Goal: Task Accomplishment & Management: Complete application form

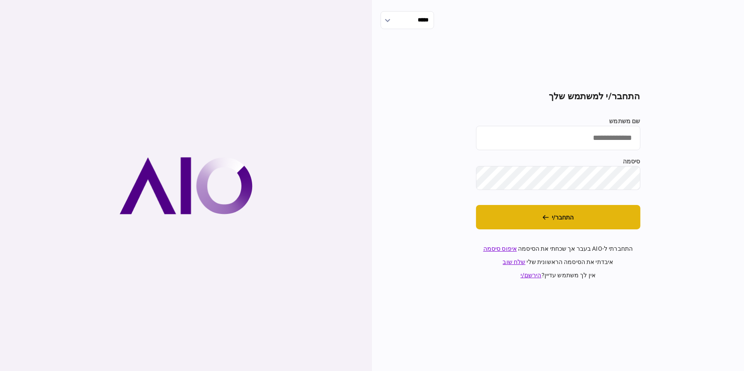
type input "**********"
click at [584, 219] on button "התחבר/י" at bounding box center [558, 217] width 164 height 24
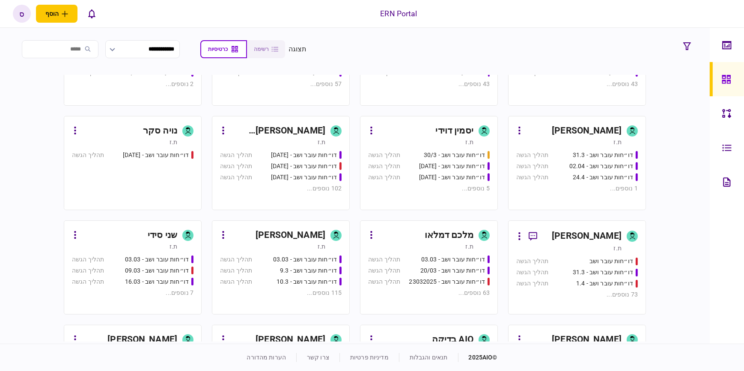
scroll to position [428, 0]
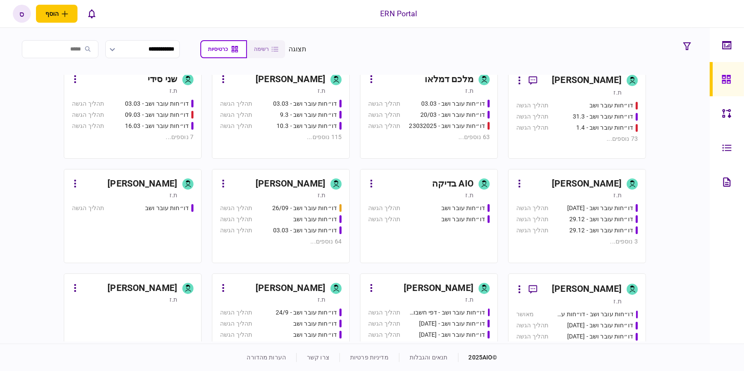
click at [457, 295] on div "[PERSON_NAME]" at bounding box center [439, 289] width 70 height 14
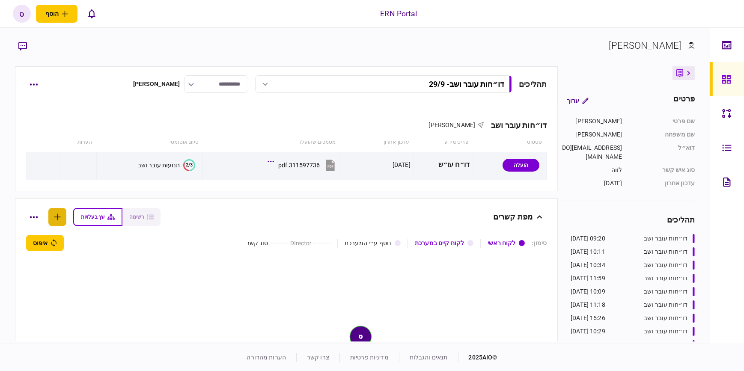
click at [60, 218] on icon "button" at bounding box center [57, 217] width 7 height 7
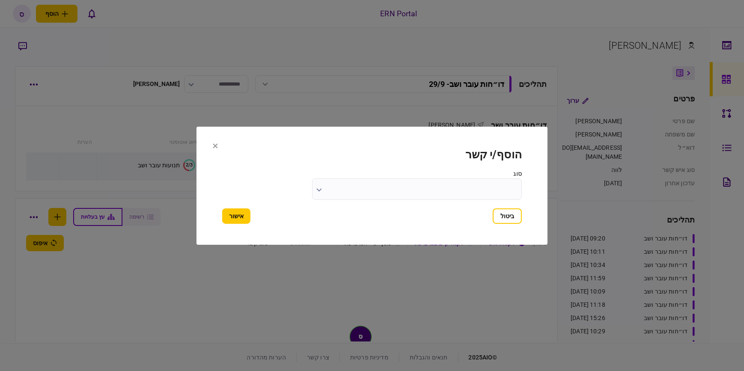
click at [214, 147] on icon at bounding box center [215, 145] width 5 height 5
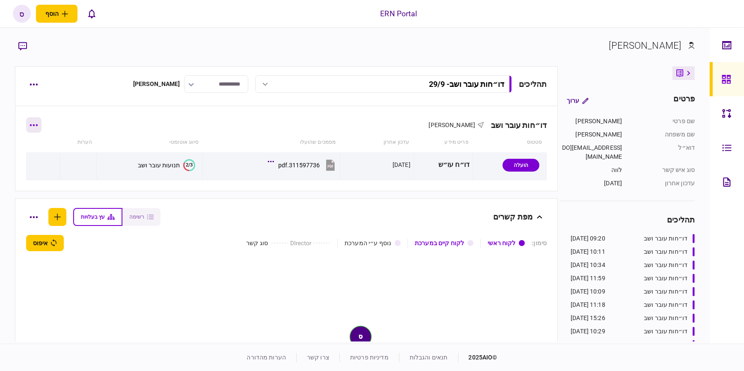
click at [35, 127] on button "button" at bounding box center [33, 124] width 15 height 15
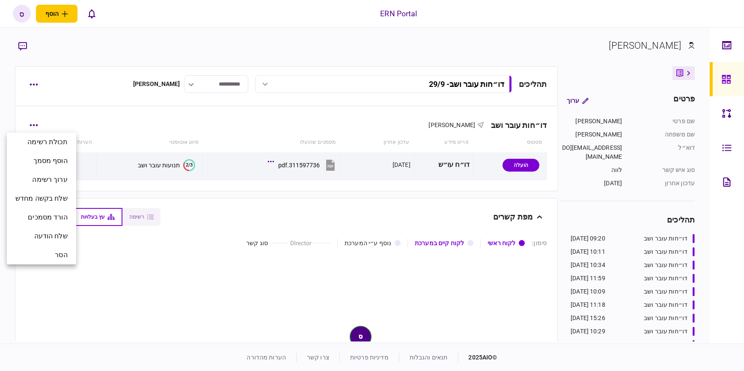
click at [97, 127] on div at bounding box center [372, 185] width 744 height 371
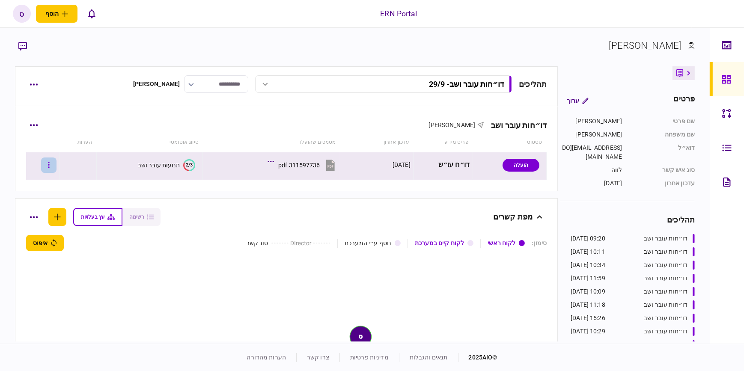
click at [56, 169] on button "button" at bounding box center [48, 165] width 15 height 15
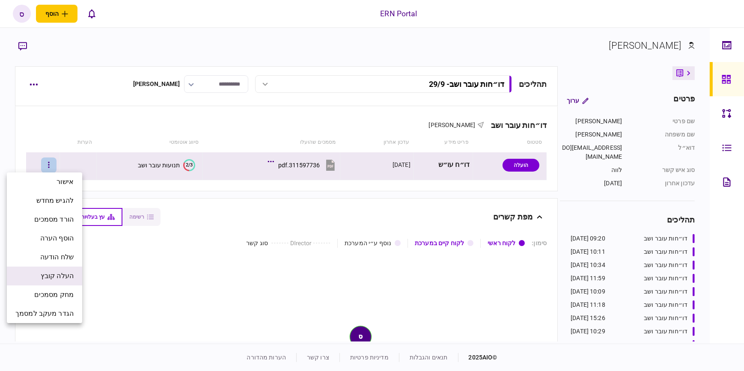
click at [73, 273] on li "העלה קובץ" at bounding box center [44, 276] width 75 height 19
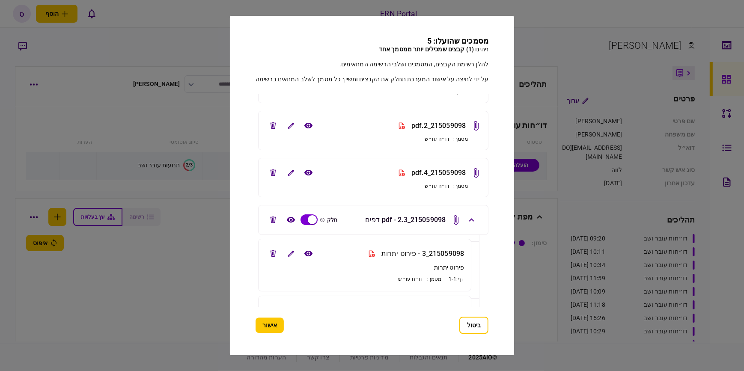
scroll to position [148, 0]
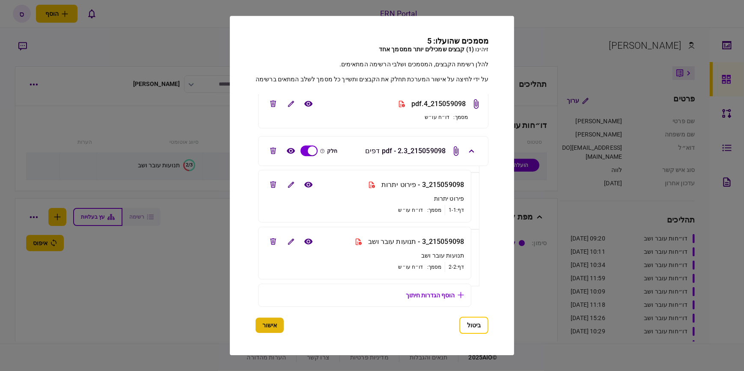
click at [269, 322] on button "אישור" at bounding box center [270, 325] width 28 height 15
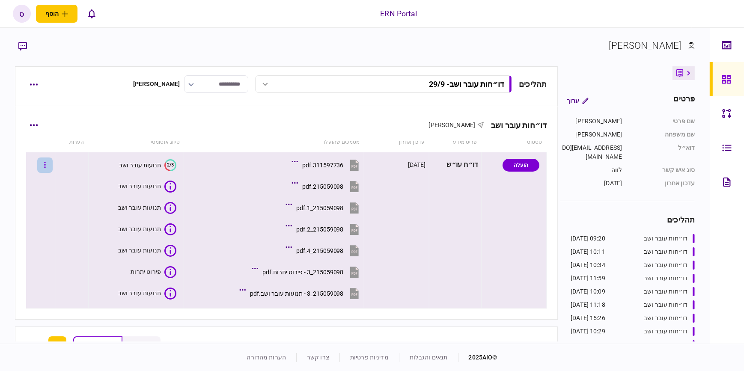
click at [46, 163] on icon "button" at bounding box center [45, 165] width 2 height 8
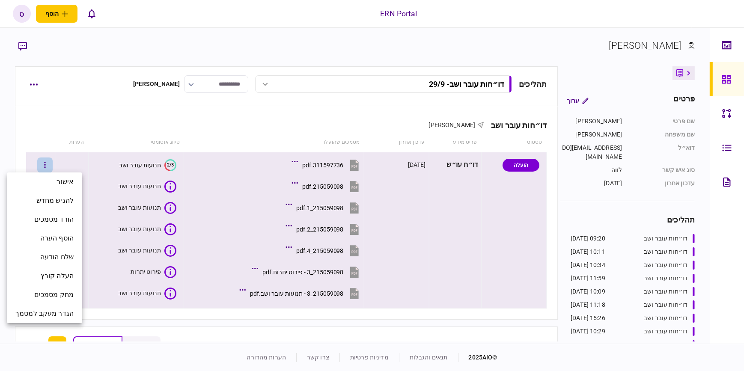
click at [92, 168] on div at bounding box center [372, 185] width 744 height 371
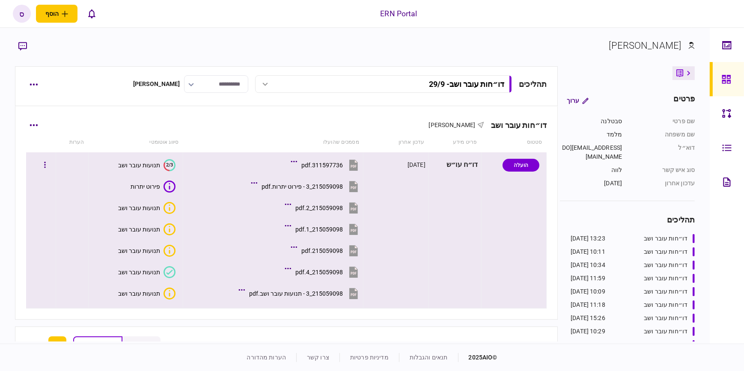
click at [171, 274] on icon at bounding box center [170, 272] width 12 height 12
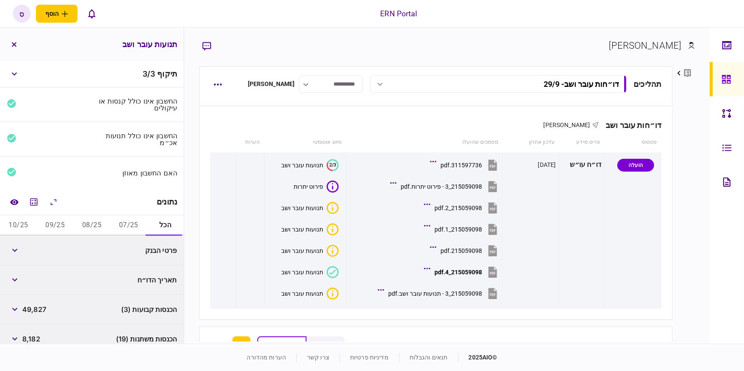
click at [128, 223] on button "07/25" at bounding box center [128, 225] width 37 height 21
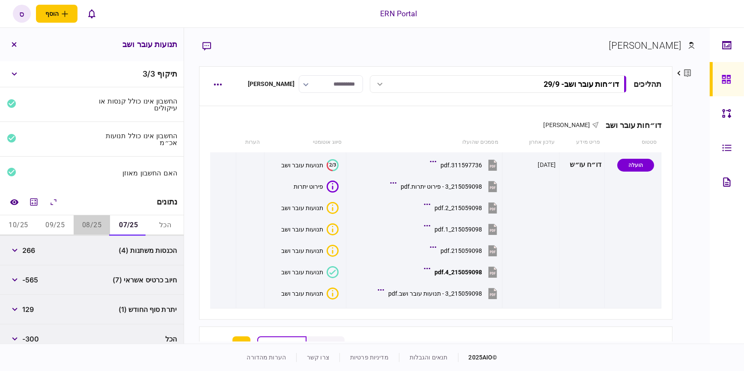
click at [87, 223] on button "08/25" at bounding box center [92, 225] width 37 height 21
click at [11, 253] on button "button" at bounding box center [14, 250] width 15 height 15
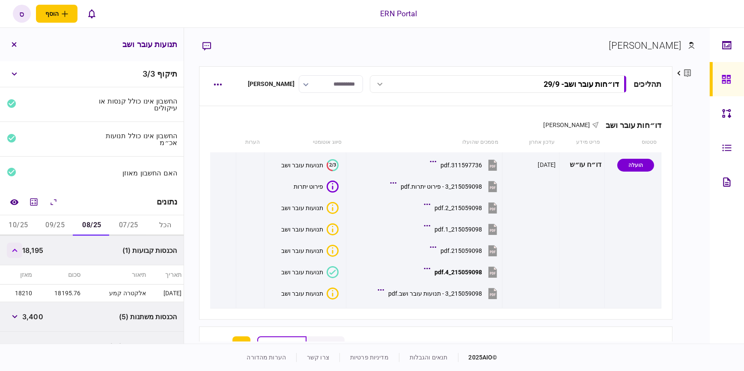
click at [11, 253] on button "button" at bounding box center [14, 250] width 15 height 15
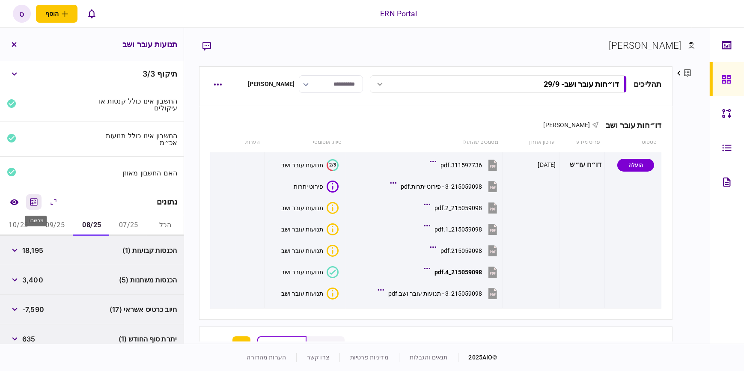
click at [37, 200] on icon "מחשבון" at bounding box center [33, 201] width 7 height 7
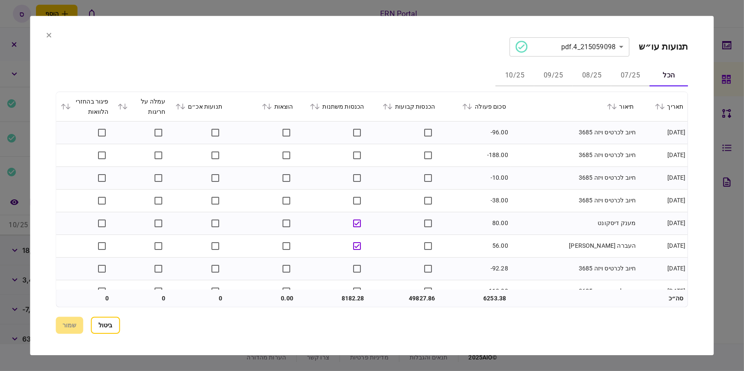
click at [629, 75] on button "07/25" at bounding box center [631, 76] width 39 height 21
click at [597, 77] on button "08/25" at bounding box center [592, 76] width 39 height 21
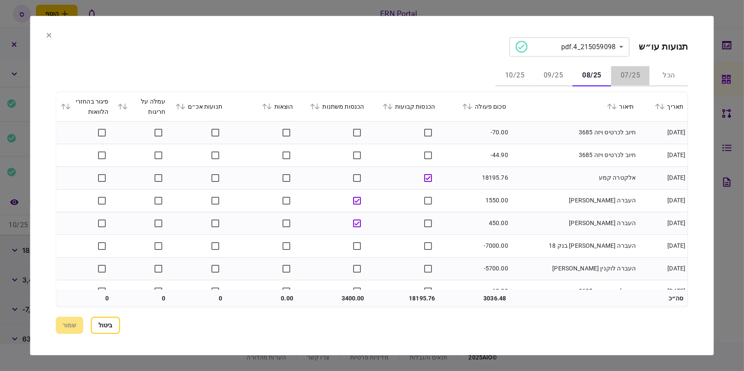
click at [634, 77] on button "07/25" at bounding box center [631, 76] width 39 height 21
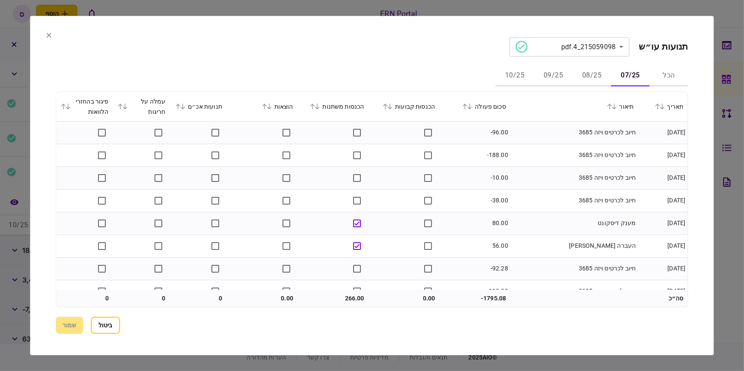
click at [320, 104] on icon at bounding box center [317, 107] width 5 height 6
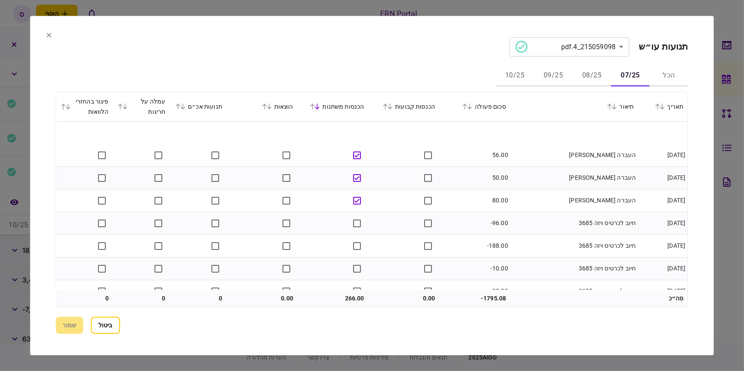
scroll to position [104, 0]
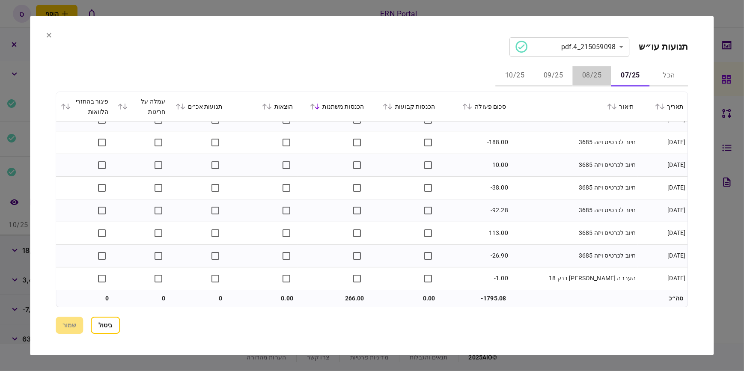
click at [599, 77] on button "08/25" at bounding box center [592, 76] width 39 height 21
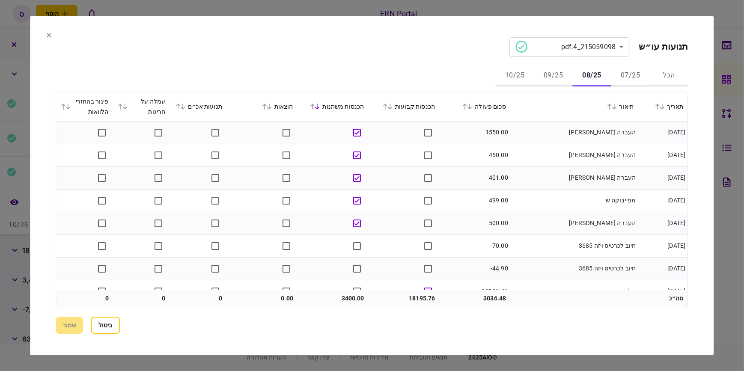
click at [45, 34] on section "**********" at bounding box center [372, 186] width 684 height 340
click at [56, 38] on section "**********" at bounding box center [372, 46] width 632 height 19
click at [47, 34] on icon at bounding box center [49, 35] width 5 height 5
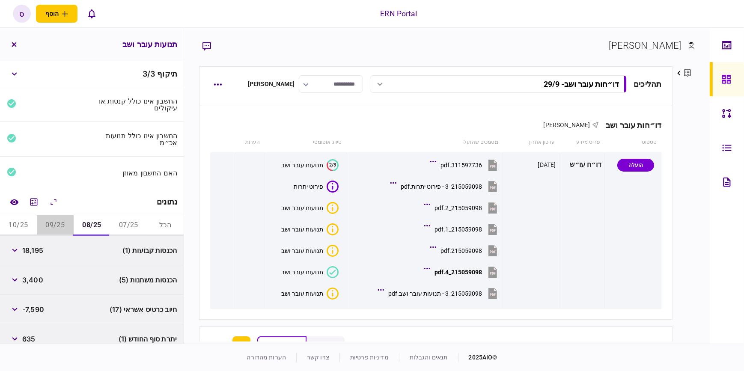
click at [65, 223] on button "09/25" at bounding box center [55, 225] width 37 height 21
click at [100, 226] on button "08/25" at bounding box center [92, 225] width 37 height 21
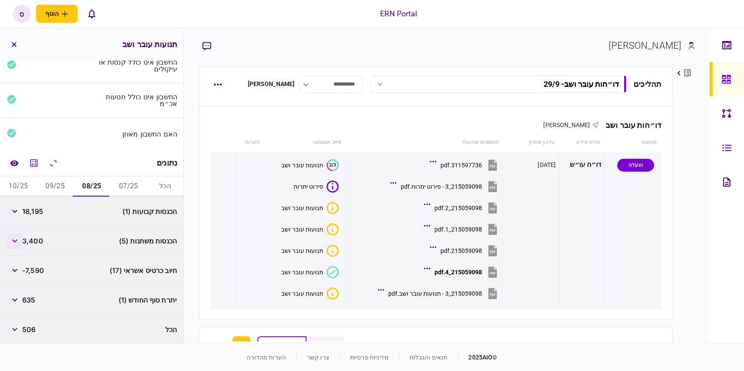
click at [15, 243] on button "button" at bounding box center [14, 240] width 15 height 15
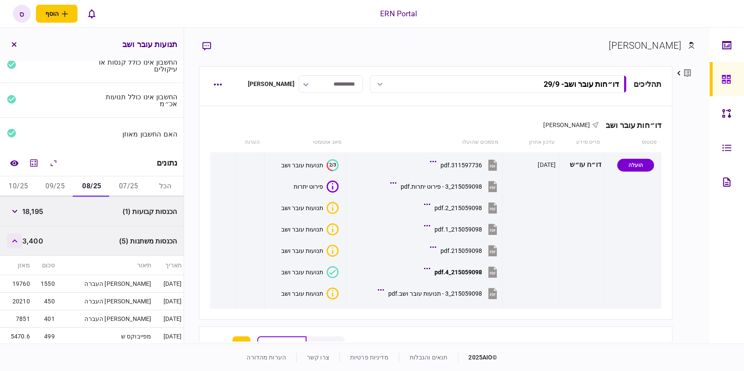
click at [15, 243] on button "button" at bounding box center [14, 240] width 15 height 15
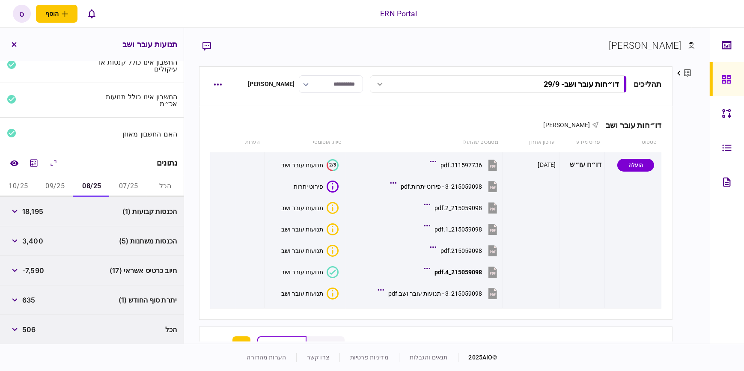
click at [46, 185] on button "09/25" at bounding box center [55, 186] width 37 height 21
click at [16, 210] on icon "button" at bounding box center [15, 211] width 6 height 3
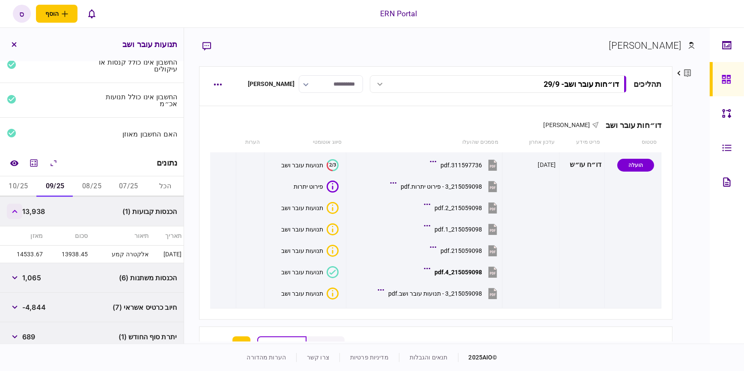
click at [16, 210] on icon "button" at bounding box center [14, 211] width 5 height 3
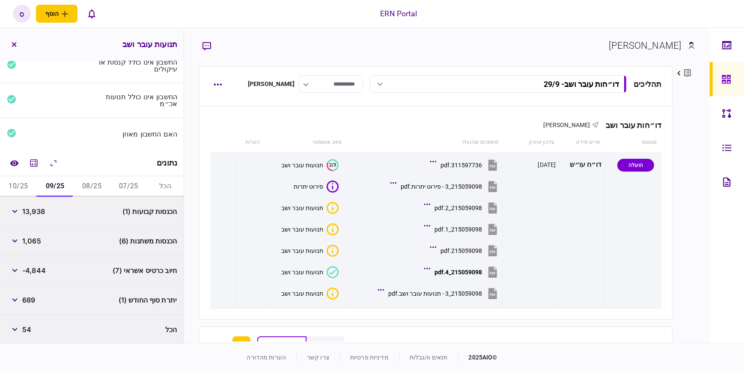
click at [28, 185] on button "10/25" at bounding box center [18, 186] width 37 height 21
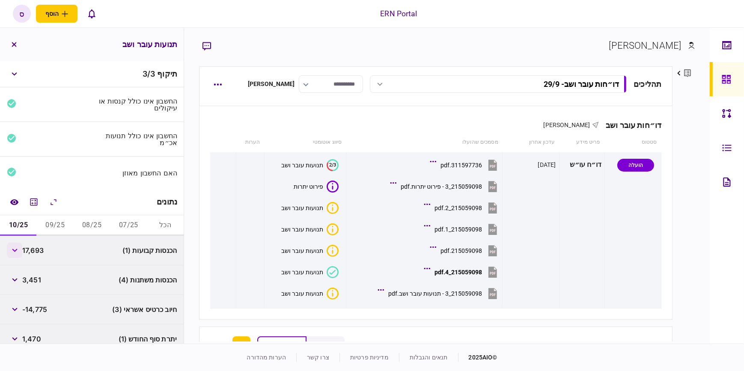
click at [19, 253] on button "button" at bounding box center [14, 250] width 15 height 15
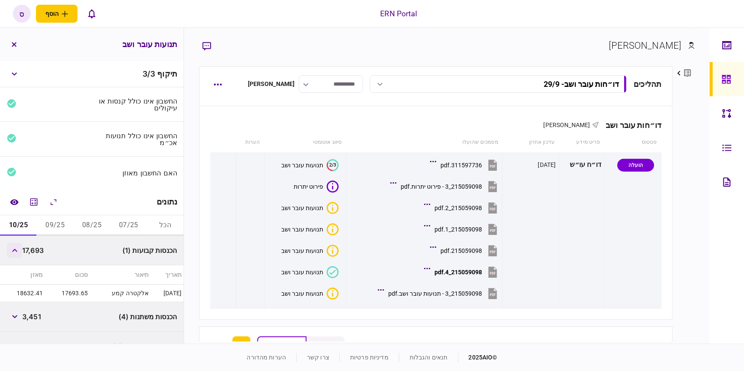
click at [19, 253] on button "button" at bounding box center [14, 250] width 15 height 15
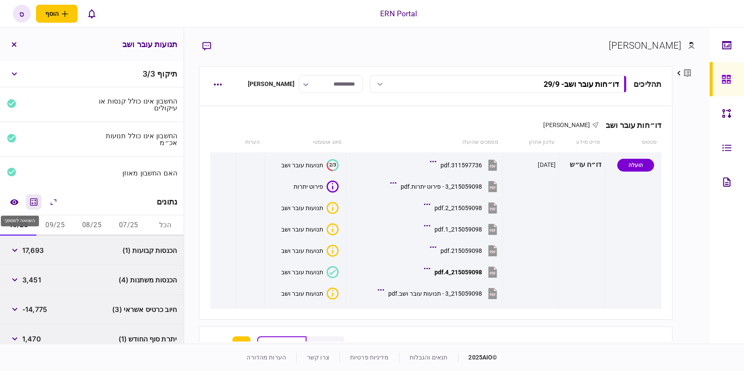
drag, startPoint x: 21, startPoint y: 203, endPoint x: 27, endPoint y: 207, distance: 7.3
click at [21, 203] on button "השוואה למסמך" at bounding box center [13, 201] width 15 height 15
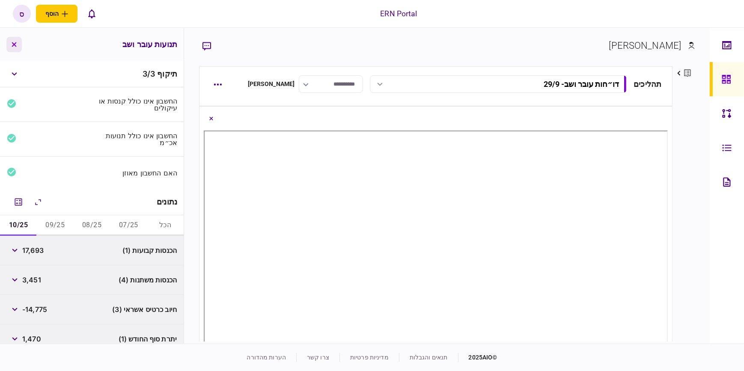
click at [14, 40] on button "button" at bounding box center [13, 44] width 15 height 15
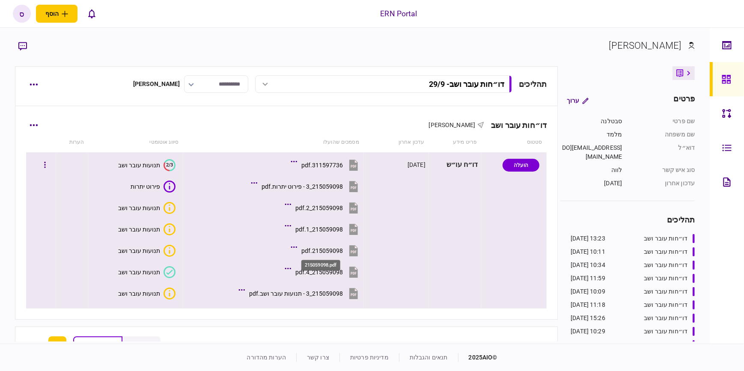
click at [307, 249] on div "215059098.pdf" at bounding box center [322, 251] width 42 height 7
click at [316, 209] on div "215059098_2.pdf" at bounding box center [319, 208] width 48 height 7
click at [46, 165] on icon "button" at bounding box center [45, 165] width 1 height 6
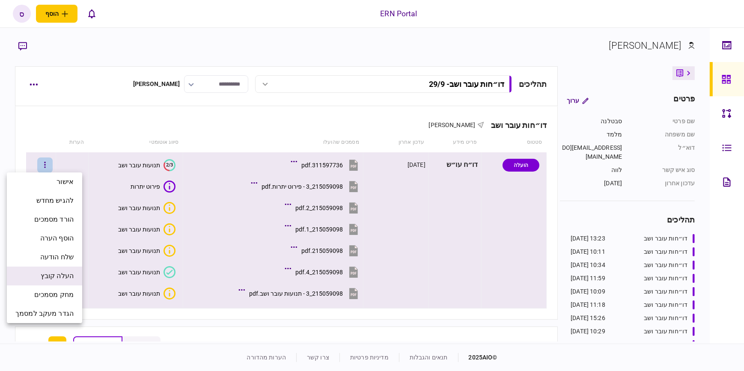
click at [65, 280] on span "העלה קובץ" at bounding box center [57, 276] width 33 height 10
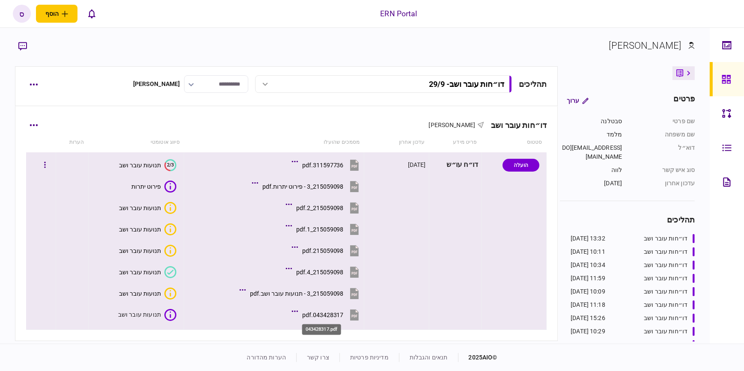
click at [309, 312] on div "043428317.pdf" at bounding box center [323, 315] width 42 height 7
click at [145, 317] on div "תנועות עובר ושב" at bounding box center [139, 315] width 42 height 7
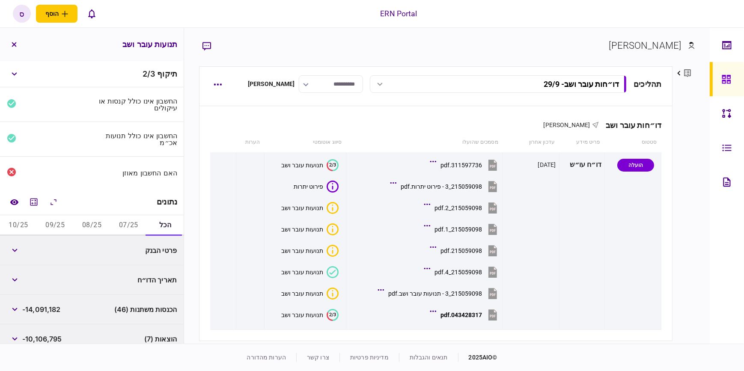
click at [135, 225] on button "07/25" at bounding box center [128, 225] width 37 height 21
click at [15, 251] on icon "button" at bounding box center [14, 250] width 5 height 3
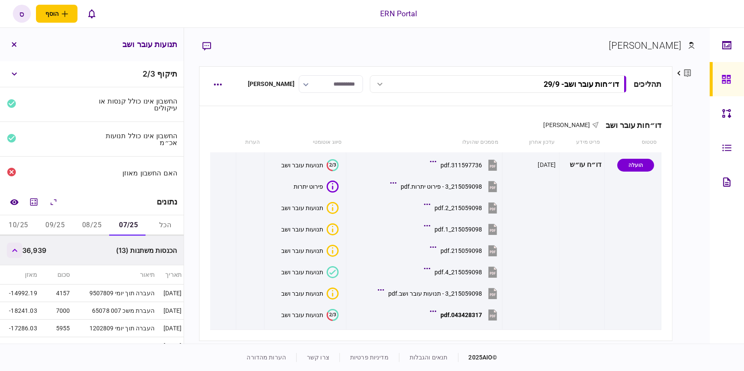
click at [15, 250] on icon "button" at bounding box center [14, 250] width 5 height 3
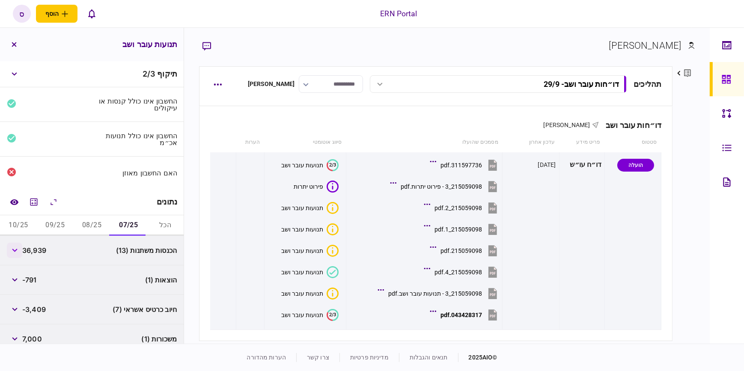
click at [17, 251] on icon "button" at bounding box center [15, 250] width 6 height 3
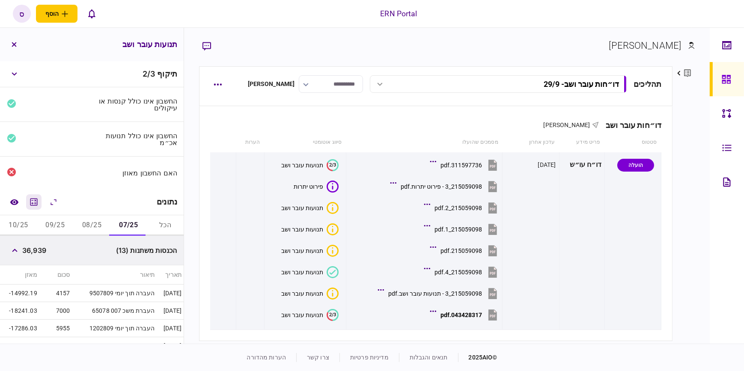
click at [35, 197] on icon "מחשבון" at bounding box center [34, 202] width 10 height 10
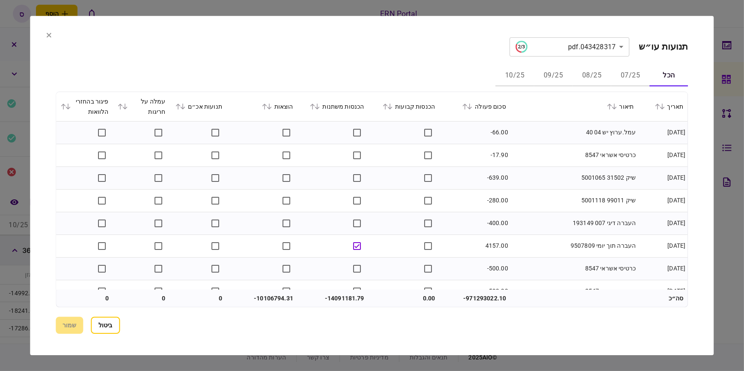
click at [626, 74] on button "07/25" at bounding box center [631, 76] width 39 height 21
click at [393, 105] on icon at bounding box center [390, 107] width 5 height 6
click at [320, 105] on icon at bounding box center [317, 107] width 5 height 6
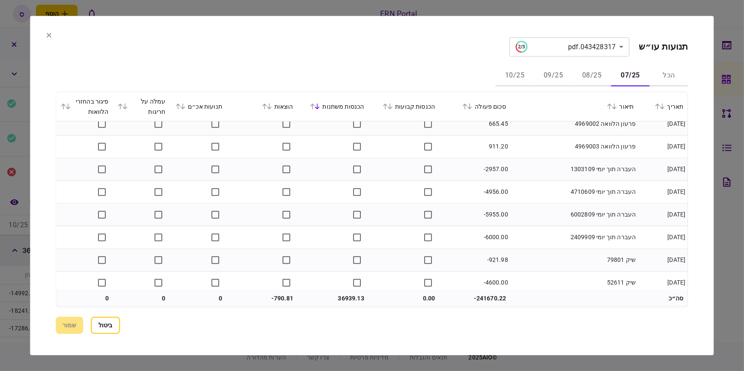
scroll to position [1079, 0]
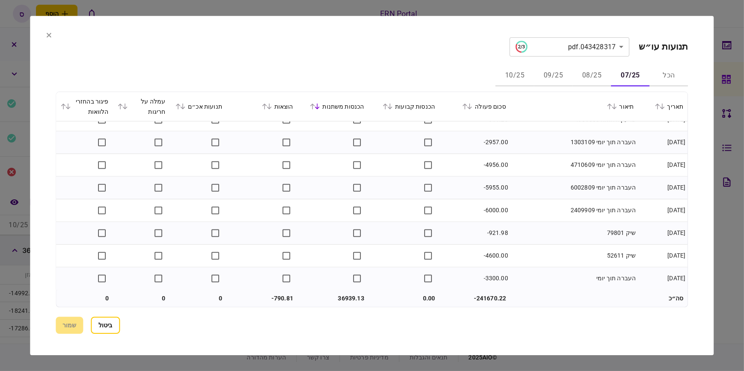
click at [127, 105] on icon at bounding box center [124, 107] width 5 height 6
click at [181, 105] on icon at bounding box center [178, 107] width 5 height 6
click at [186, 105] on icon at bounding box center [183, 107] width 5 height 6
click at [69, 107] on button at bounding box center [66, 106] width 12 height 5
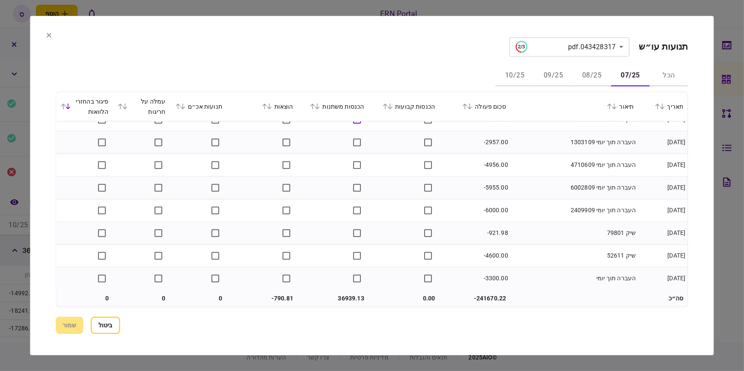
click at [77, 324] on section "ביטול שמור" at bounding box center [372, 325] width 632 height 17
click at [101, 326] on button "ביטול" at bounding box center [105, 325] width 29 height 17
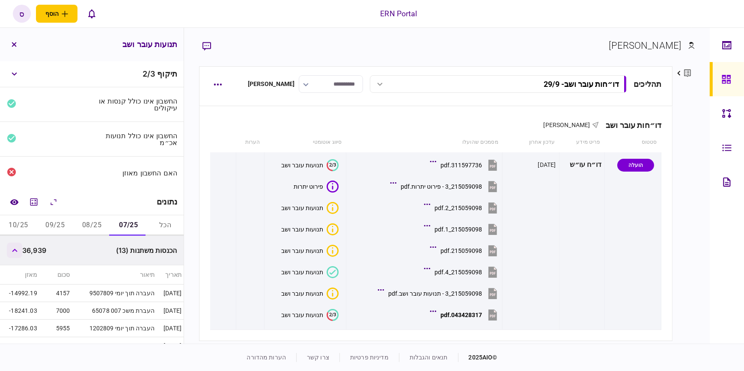
click at [19, 250] on button "button" at bounding box center [14, 250] width 15 height 15
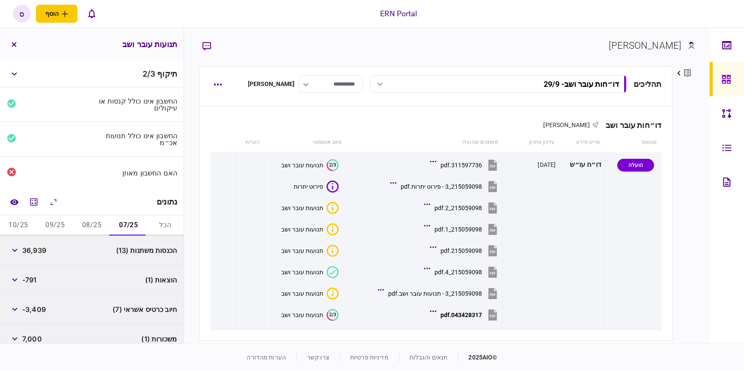
scroll to position [39, 0]
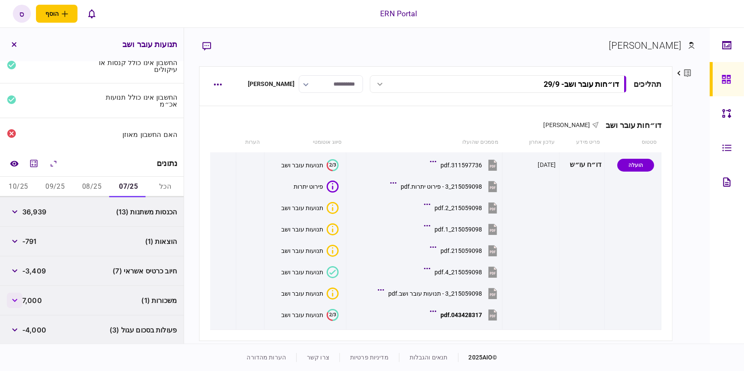
click at [18, 296] on button "button" at bounding box center [14, 300] width 15 height 15
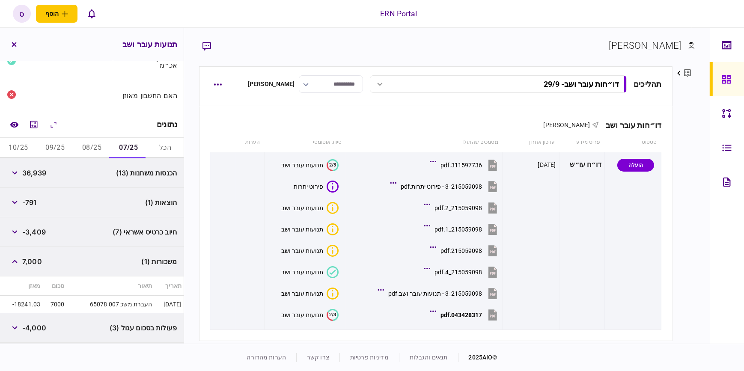
scroll to position [135, 0]
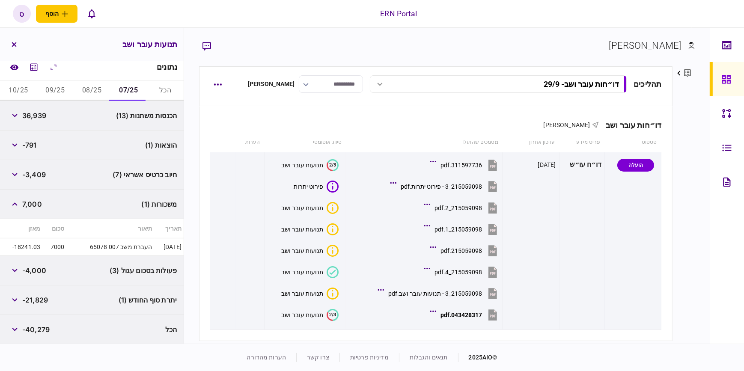
click at [88, 87] on button "08/25" at bounding box center [92, 91] width 37 height 21
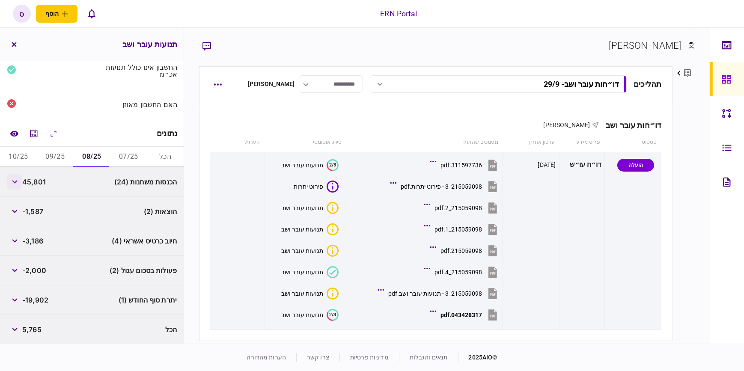
click at [20, 183] on button "button" at bounding box center [14, 181] width 15 height 15
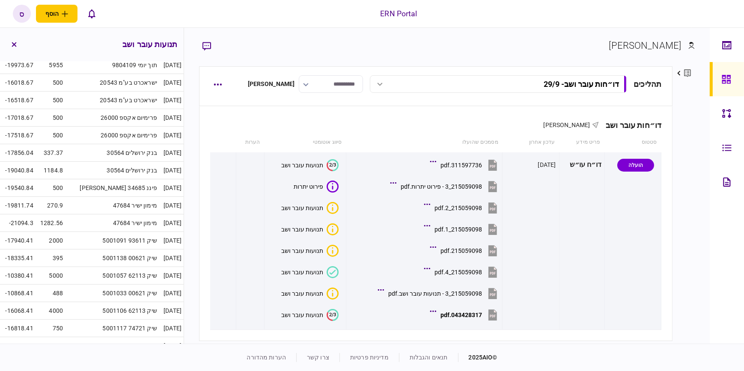
scroll to position [107, 0]
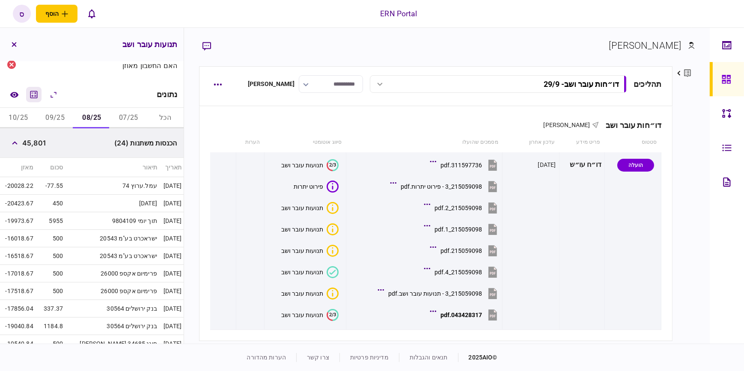
click at [36, 96] on icon "מחשבון" at bounding box center [34, 94] width 10 height 10
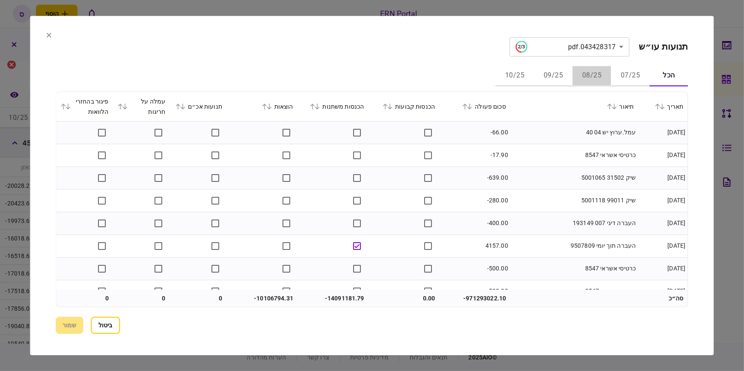
click at [595, 74] on button "08/25" at bounding box center [592, 76] width 39 height 21
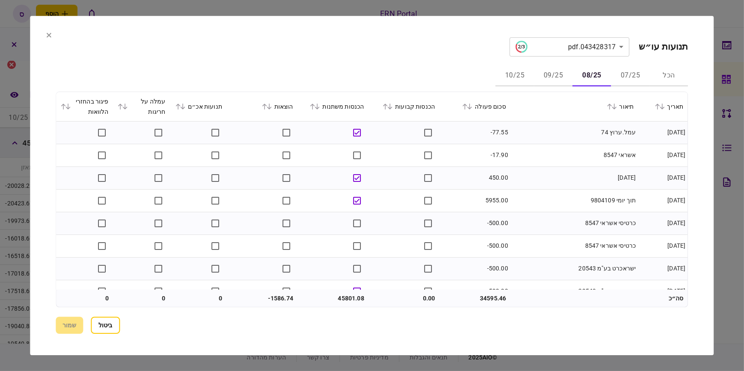
click at [320, 107] on icon at bounding box center [317, 107] width 5 height 6
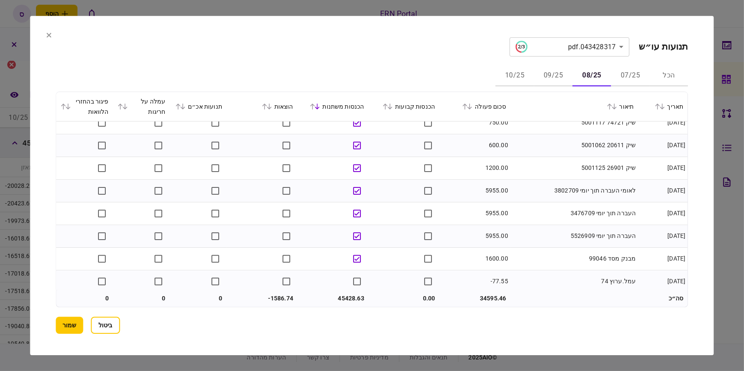
scroll to position [584, 0]
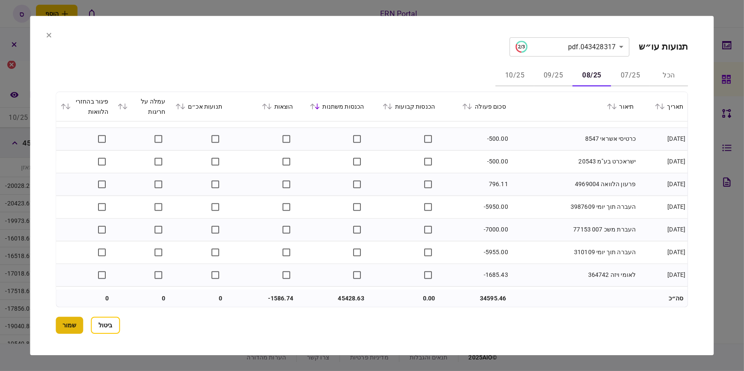
click at [61, 327] on button "שמור" at bounding box center [69, 325] width 27 height 17
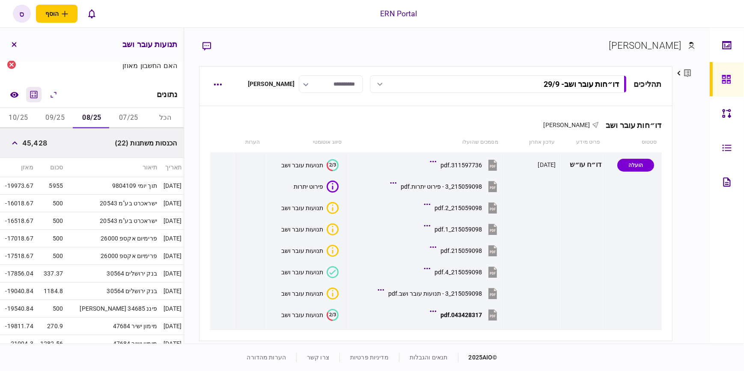
click at [38, 94] on icon "מחשבון" at bounding box center [33, 94] width 7 height 7
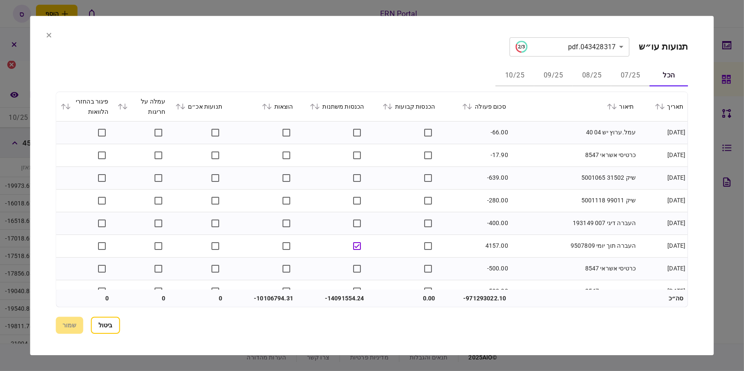
click at [48, 33] on icon at bounding box center [48, 35] width 5 height 5
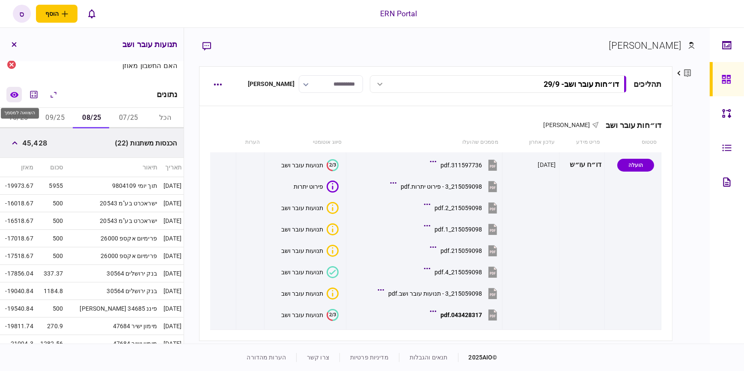
click at [17, 93] on icon "השוואה למסמך" at bounding box center [14, 95] width 9 height 6
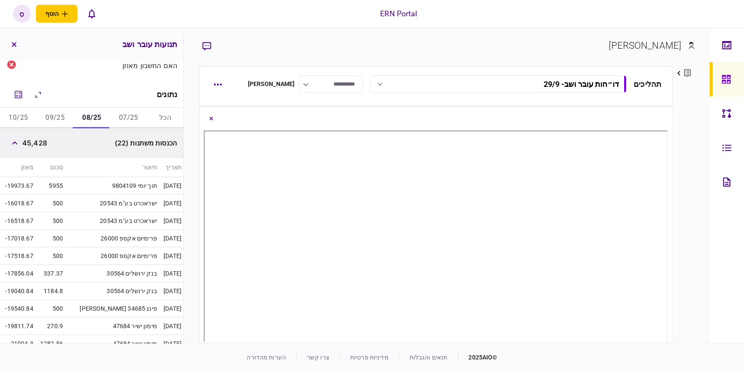
click at [135, 118] on button "07/25" at bounding box center [128, 118] width 37 height 21
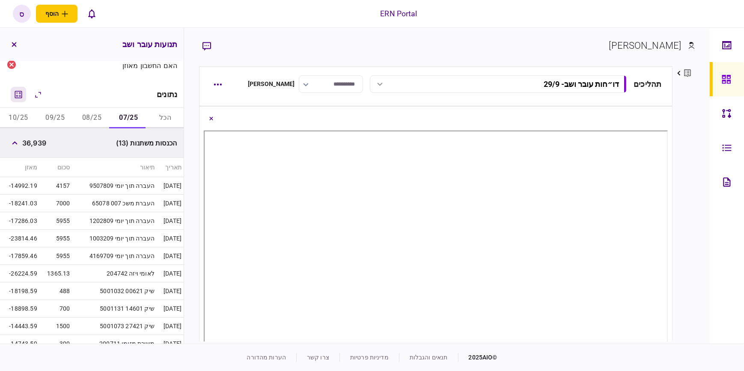
click at [23, 93] on icon "מחשבון" at bounding box center [18, 94] width 10 height 10
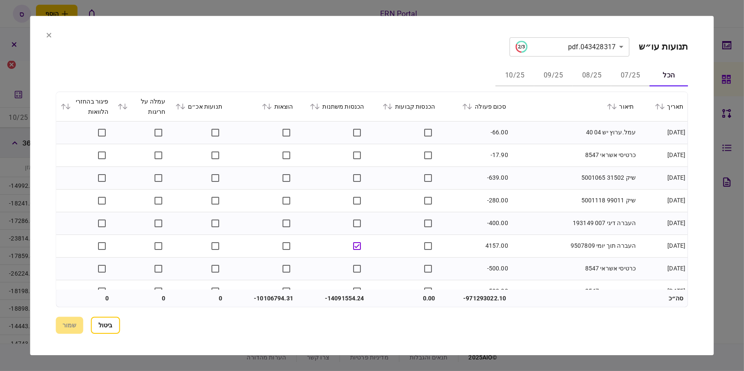
click at [320, 108] on icon at bounding box center [317, 107] width 5 height 6
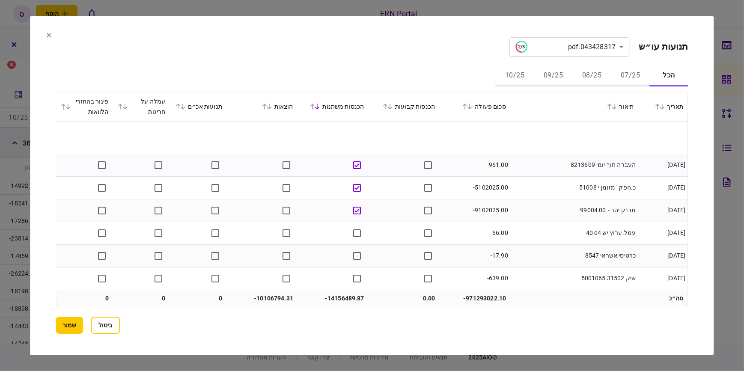
scroll to position [389, 0]
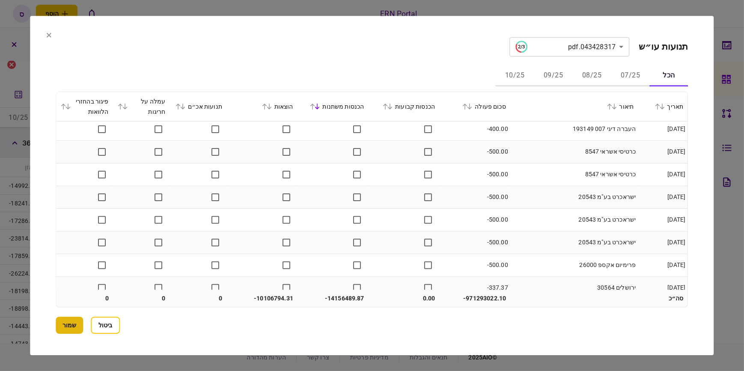
click at [73, 321] on button "שמור" at bounding box center [69, 325] width 27 height 17
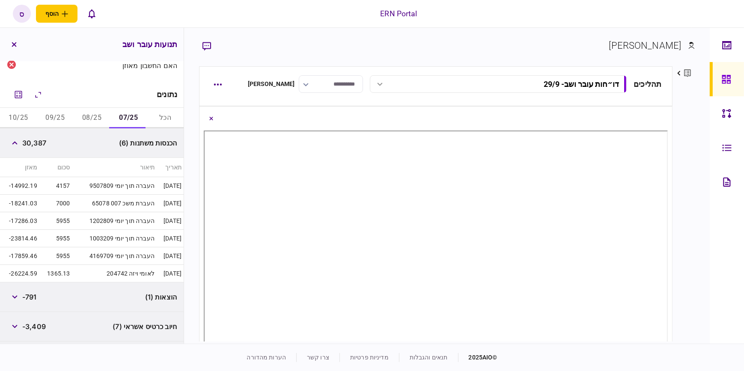
click at [93, 114] on button "08/25" at bounding box center [92, 118] width 37 height 21
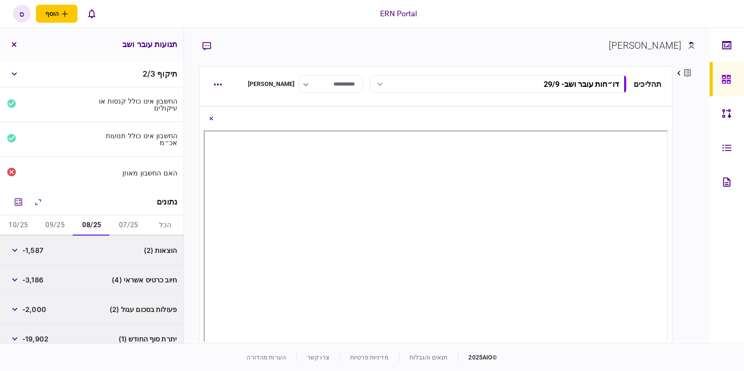
scroll to position [39, 0]
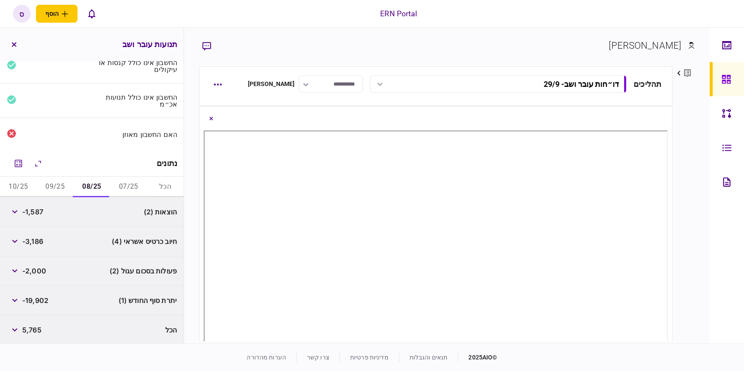
click at [53, 185] on button "09/25" at bounding box center [55, 187] width 37 height 21
click at [99, 182] on button "08/25" at bounding box center [92, 187] width 37 height 21
click at [20, 163] on icon "מחשבון" at bounding box center [18, 163] width 10 height 10
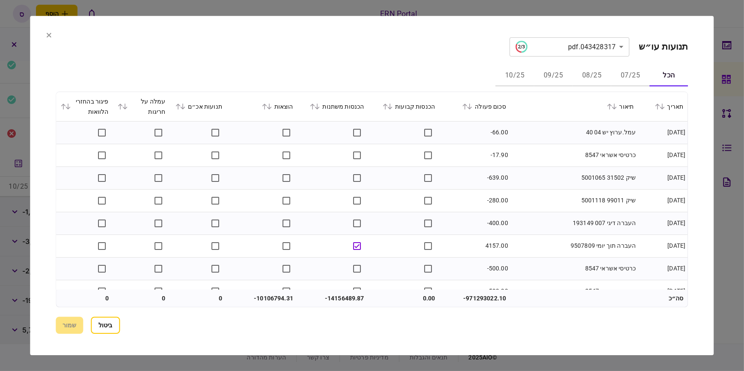
click at [592, 77] on button "08/25" at bounding box center [592, 76] width 39 height 21
click at [393, 107] on icon at bounding box center [390, 107] width 5 height 6
click at [319, 106] on icon at bounding box center [317, 107] width 5 height 6
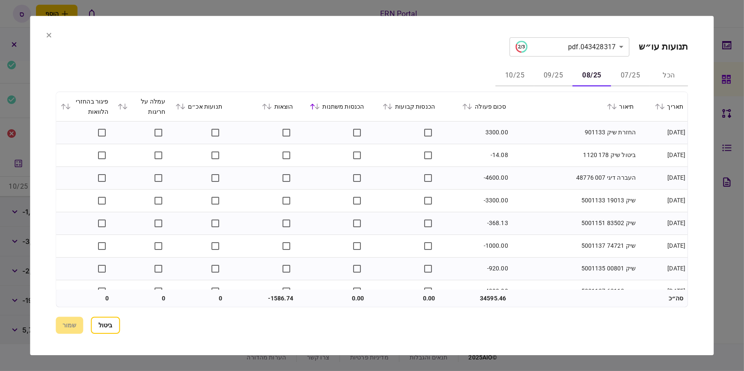
click at [319, 106] on icon at bounding box center [317, 107] width 5 height 6
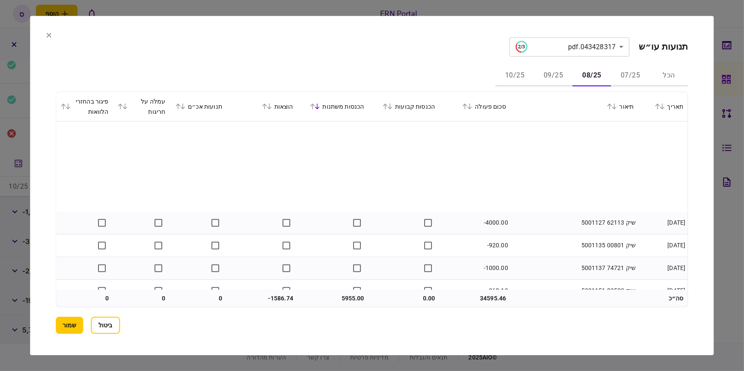
scroll to position [921, 0]
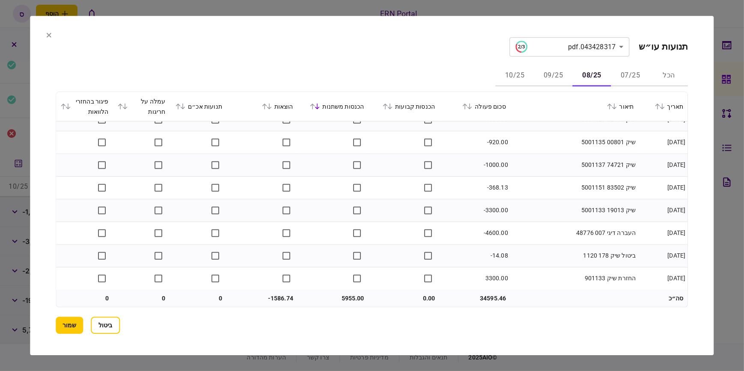
click at [48, 33] on icon at bounding box center [48, 35] width 5 height 5
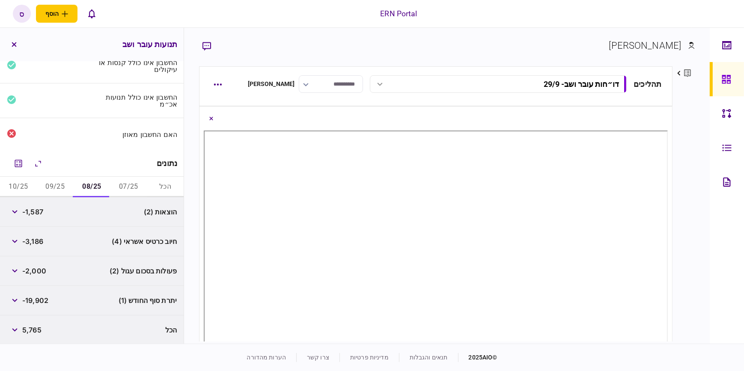
scroll to position [0, 0]
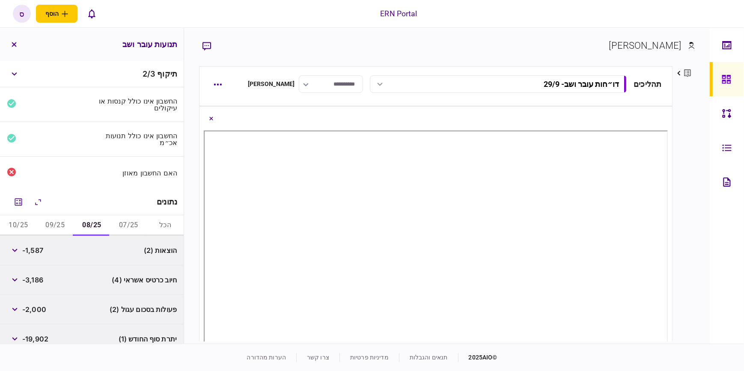
drag, startPoint x: 9, startPoint y: 45, endPoint x: 14, endPoint y: 50, distance: 7.9
click at [9, 45] on button "button" at bounding box center [13, 44] width 15 height 15
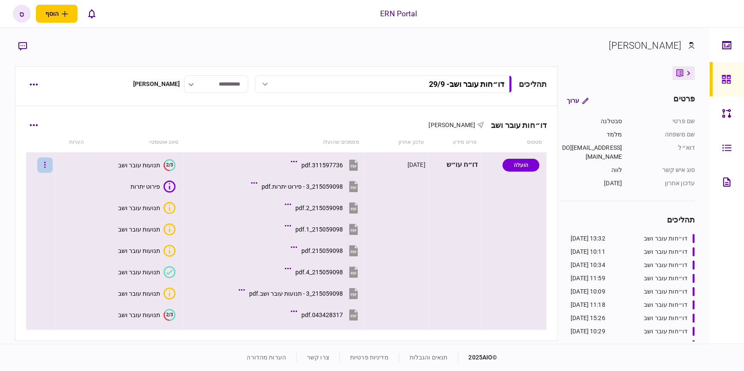
click at [45, 163] on button "button" at bounding box center [44, 165] width 15 height 15
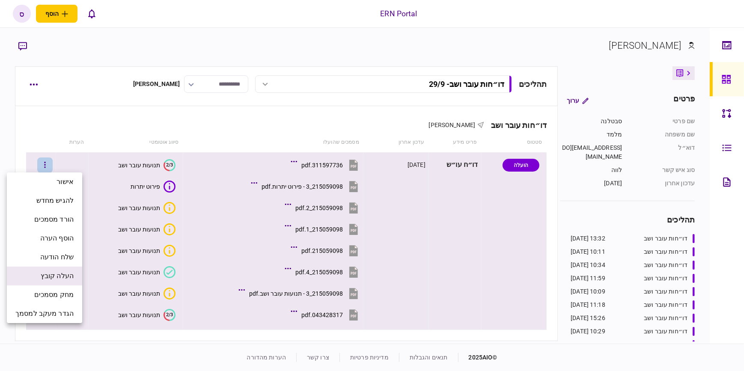
click at [60, 274] on span "העלה קובץ" at bounding box center [57, 276] width 33 height 10
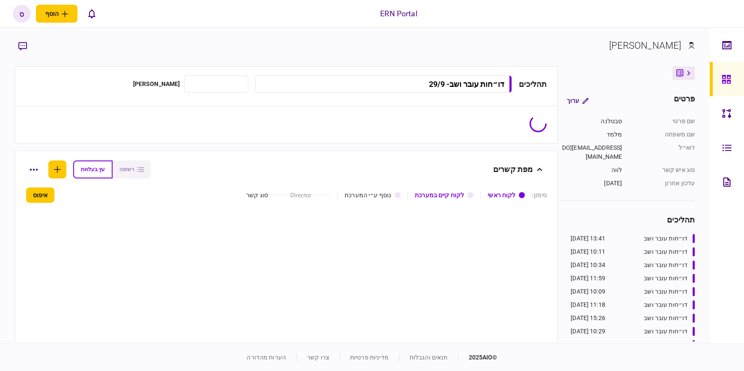
type input "**********"
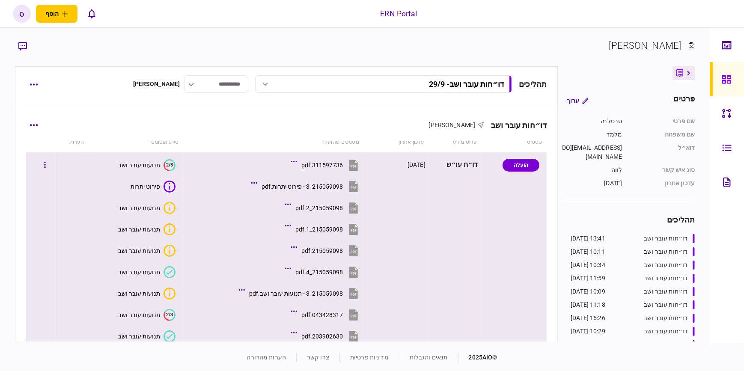
scroll to position [116, 0]
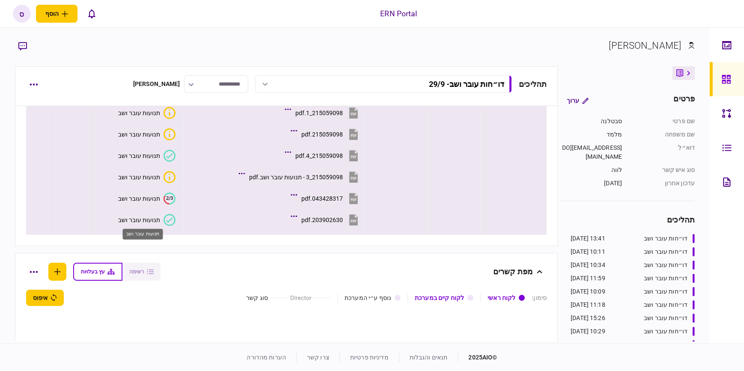
click at [157, 220] on div "תנועות עובר ושב" at bounding box center [139, 220] width 42 height 7
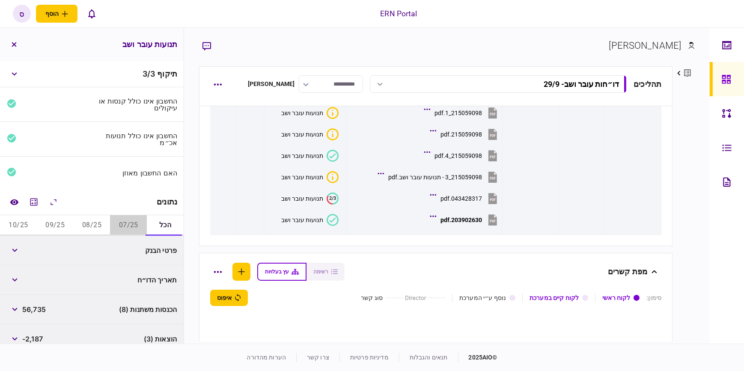
click at [119, 226] on button "07/25" at bounding box center [128, 225] width 37 height 21
click at [18, 252] on icon "button" at bounding box center [15, 250] width 6 height 3
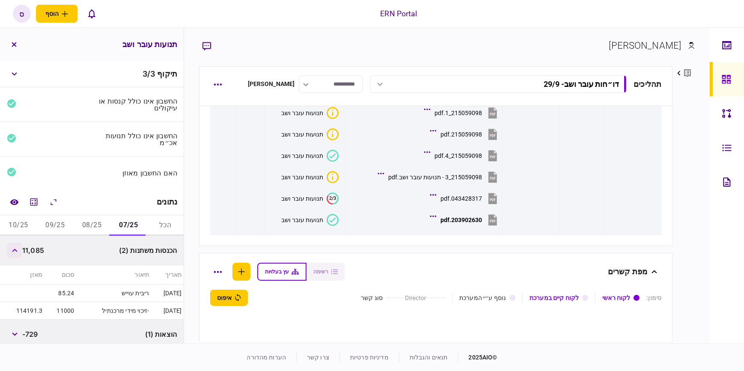
click at [18, 251] on icon "button" at bounding box center [15, 250] width 6 height 3
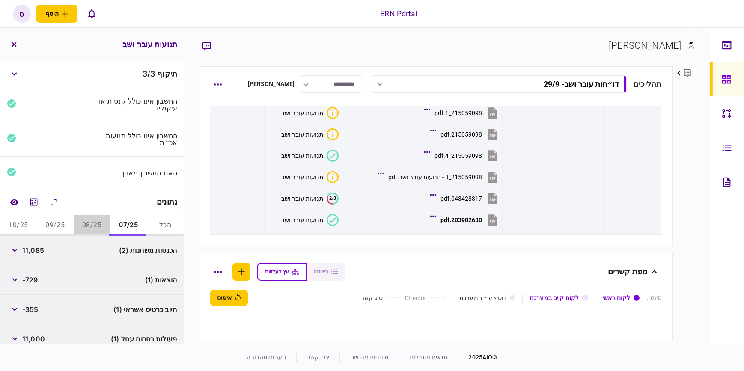
click at [91, 227] on button "08/25" at bounding box center [92, 225] width 37 height 21
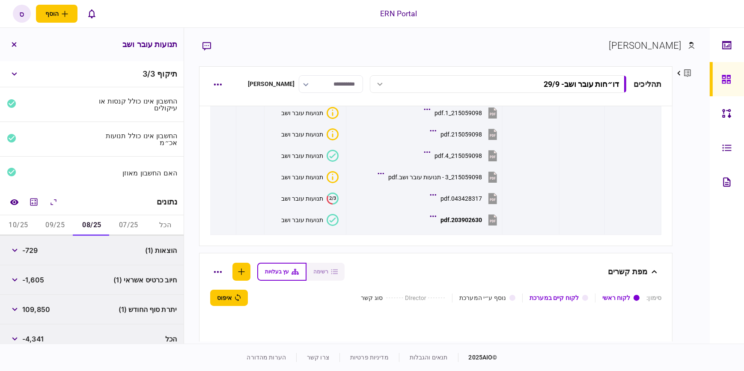
click at [125, 227] on button "07/25" at bounding box center [128, 225] width 37 height 21
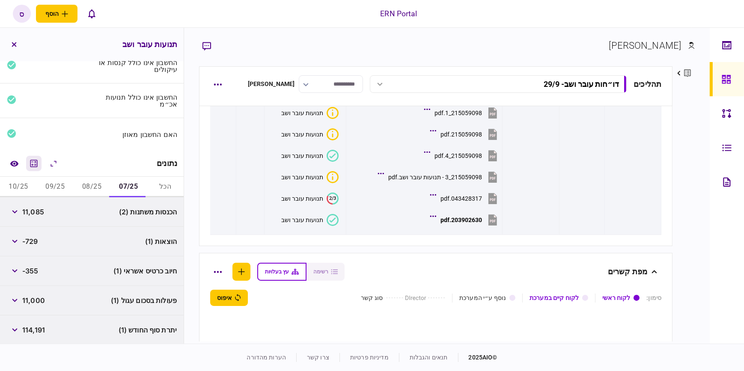
click at [38, 163] on icon "מחשבון" at bounding box center [33, 163] width 7 height 7
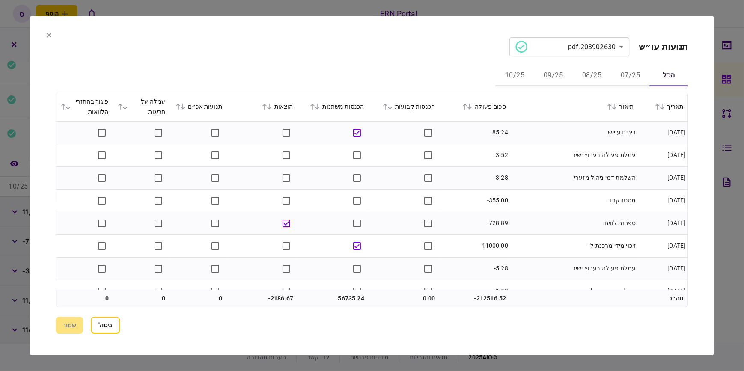
click at [634, 69] on button "07/25" at bounding box center [631, 76] width 39 height 21
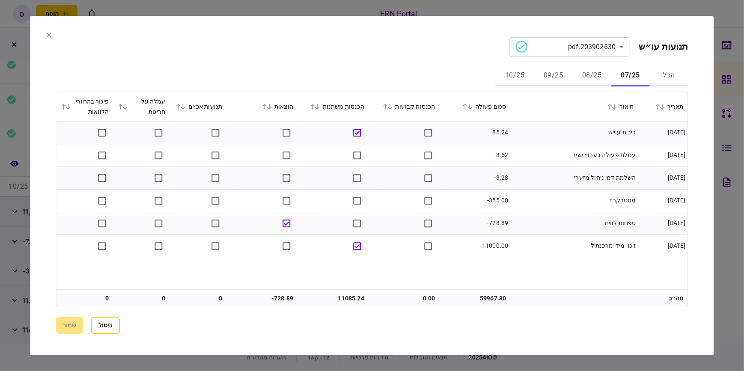
click at [320, 107] on icon at bounding box center [317, 107] width 5 height 6
click at [270, 107] on icon at bounding box center [269, 107] width 5 height 6
click at [186, 107] on icon at bounding box center [183, 107] width 5 height 6
click at [128, 107] on button at bounding box center [123, 106] width 12 height 5
click at [66, 104] on icon at bounding box center [68, 107] width 5 height 6
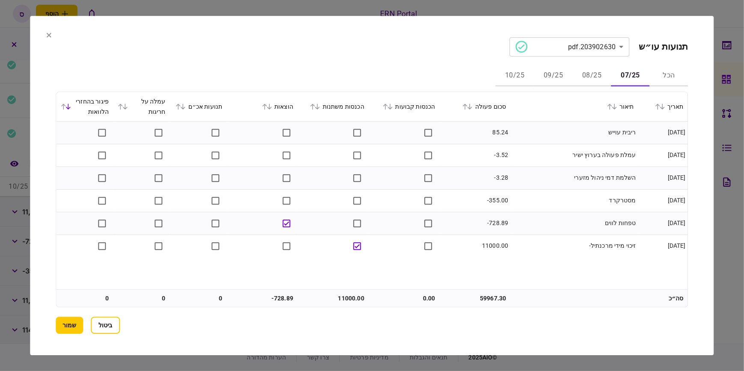
click at [48, 36] on icon at bounding box center [49, 35] width 5 height 5
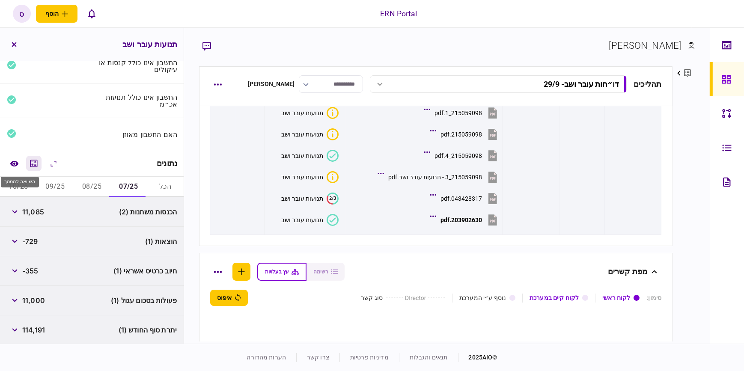
drag, startPoint x: 18, startPoint y: 160, endPoint x: 31, endPoint y: 171, distance: 16.7
click at [18, 161] on icon "השוואה למסמך" at bounding box center [14, 164] width 9 height 6
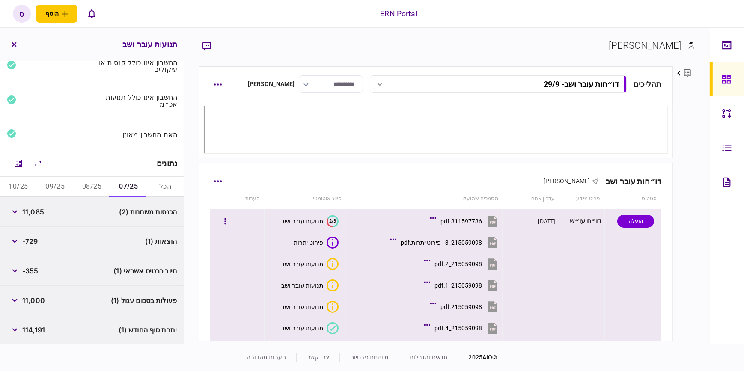
scroll to position [13, 0]
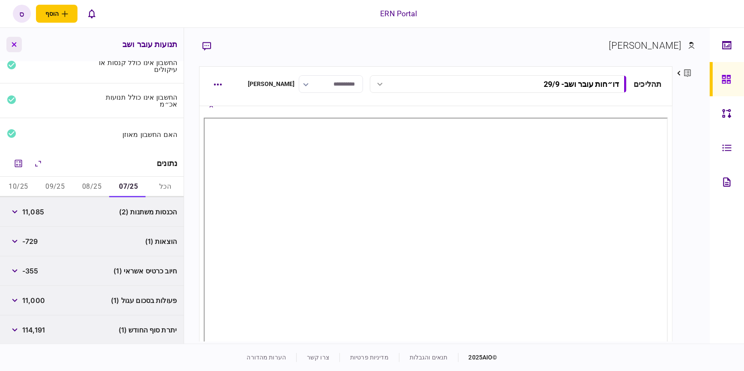
click at [12, 40] on button "button" at bounding box center [13, 44] width 15 height 15
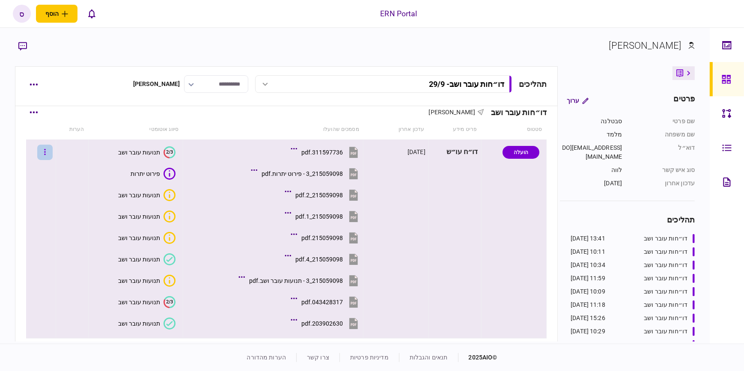
click at [46, 150] on icon "button" at bounding box center [45, 152] width 2 height 8
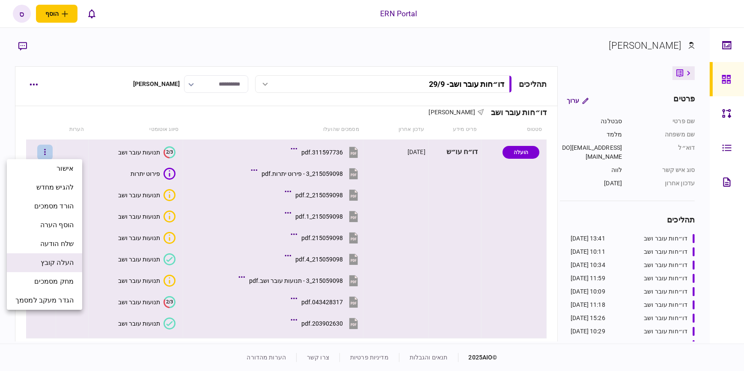
click at [57, 260] on span "העלה קובץ" at bounding box center [57, 263] width 33 height 10
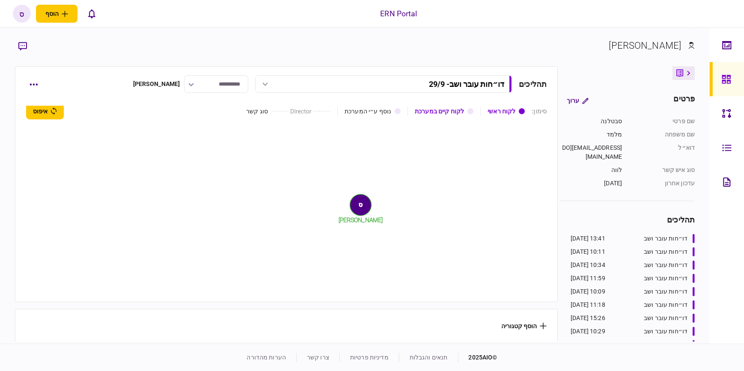
scroll to position [208, 0]
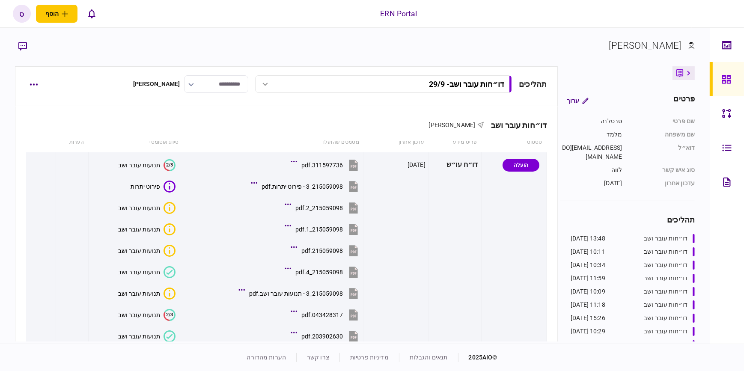
scroll to position [194, 0]
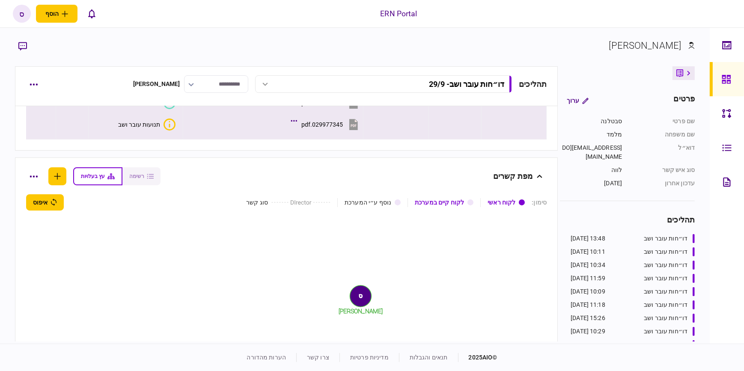
click at [146, 125] on div "תנועות עובר ושב" at bounding box center [139, 124] width 42 height 7
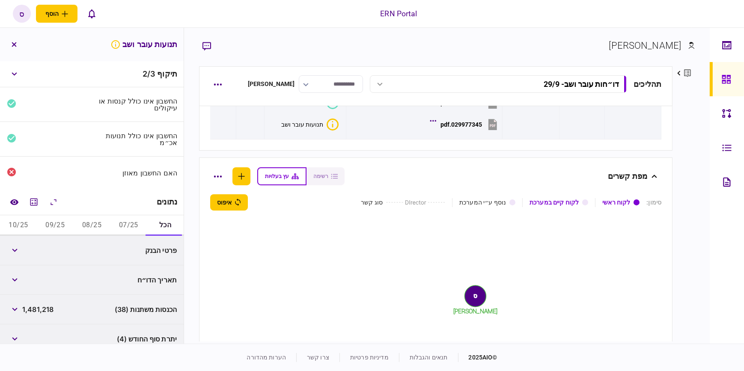
click at [140, 223] on button "07/25" at bounding box center [128, 225] width 37 height 21
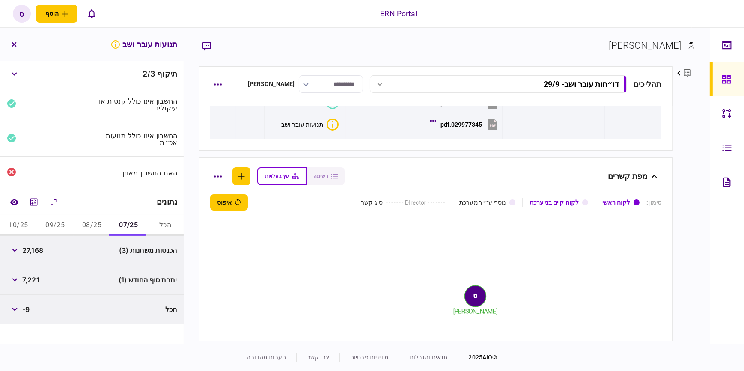
click at [97, 225] on button "08/25" at bounding box center [92, 225] width 37 height 21
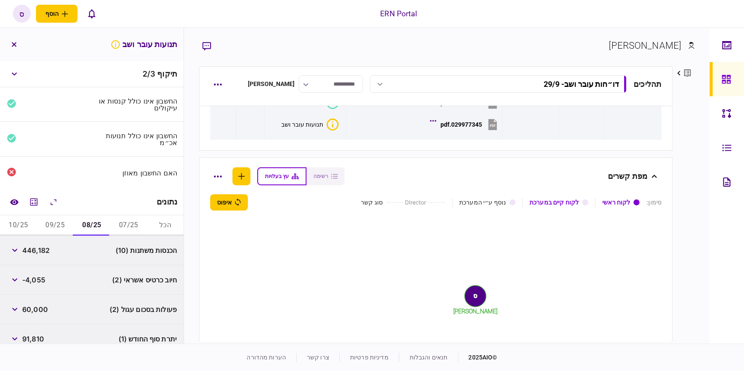
scroll to position [39, 0]
click at [123, 227] on button "07/25" at bounding box center [128, 225] width 37 height 21
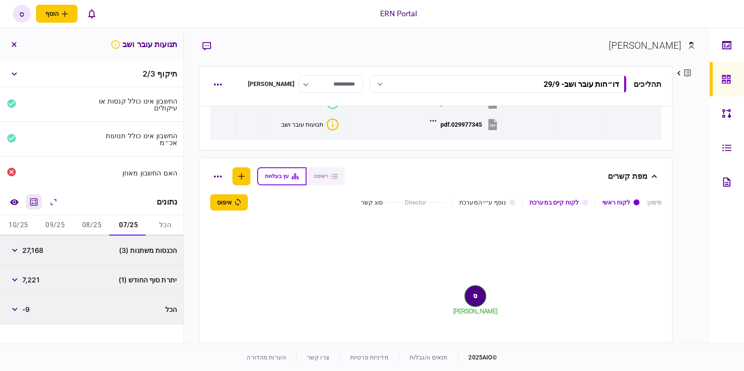
click at [34, 200] on icon "מחשבון" at bounding box center [34, 202] width 10 height 10
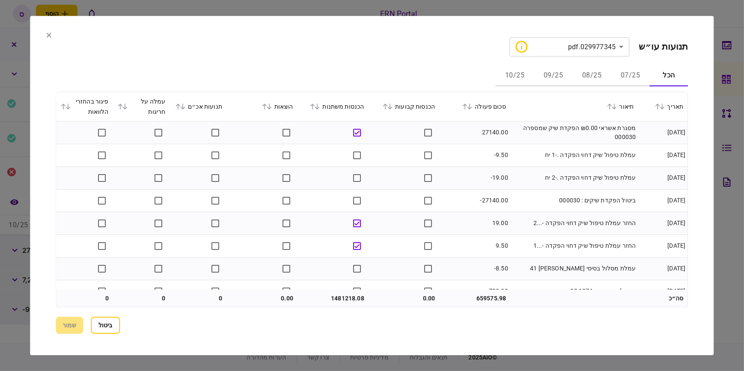
click at [627, 81] on button "07/25" at bounding box center [631, 76] width 39 height 21
click at [588, 74] on button "08/25" at bounding box center [592, 76] width 39 height 21
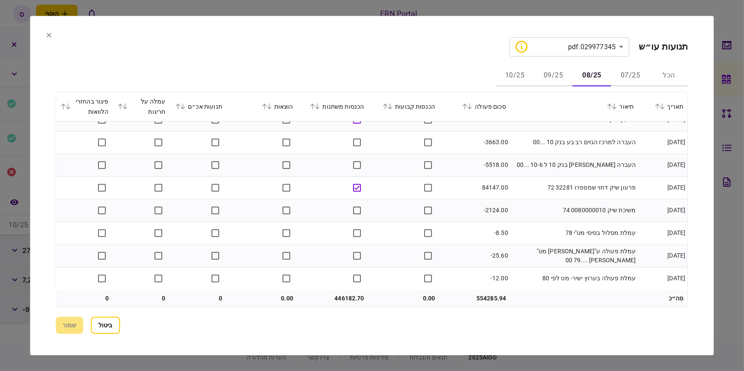
scroll to position [785, 0]
click at [320, 105] on icon at bounding box center [317, 107] width 5 height 6
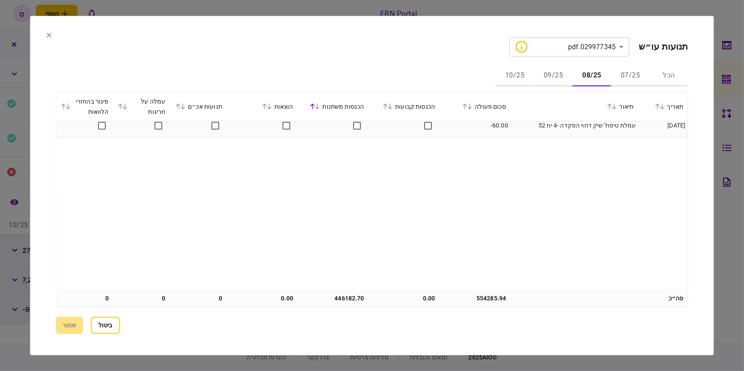
scroll to position [396, 0]
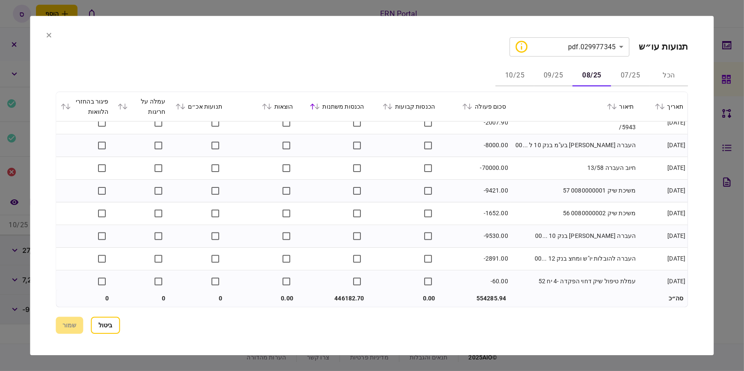
click at [320, 104] on icon at bounding box center [317, 107] width 5 height 6
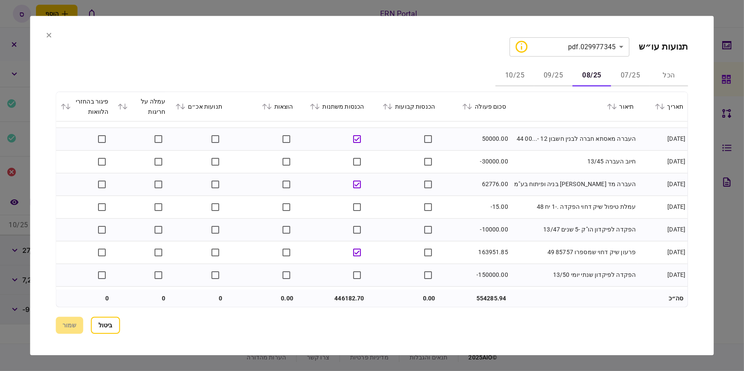
scroll to position [0, 0]
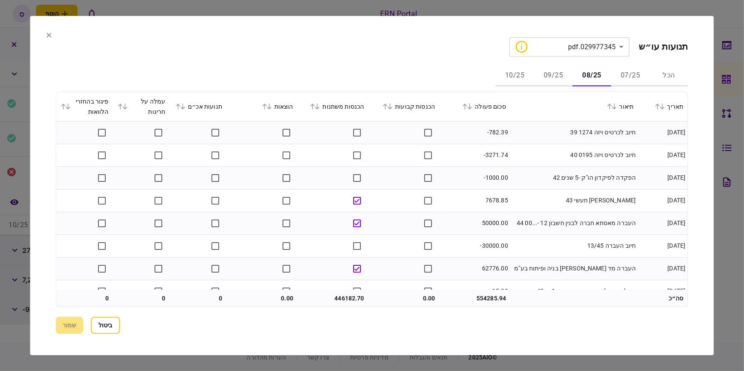
click at [320, 106] on icon at bounding box center [317, 107] width 5 height 6
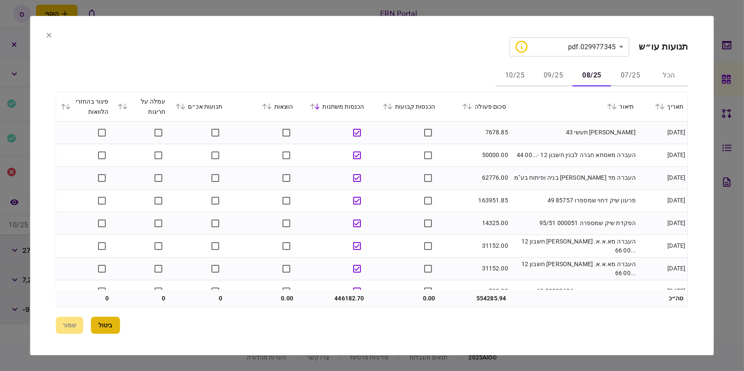
click at [100, 323] on button "ביטול" at bounding box center [105, 325] width 29 height 17
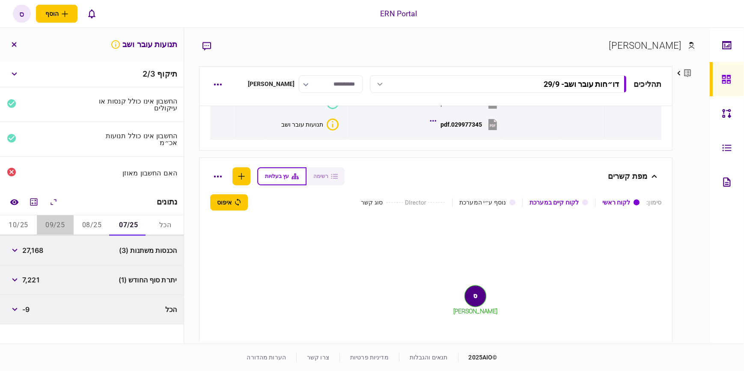
click at [63, 227] on button "09/25" at bounding box center [55, 225] width 37 height 21
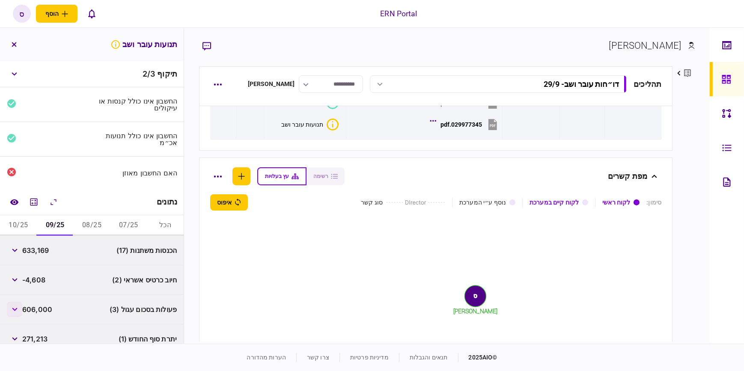
click at [14, 312] on button "button" at bounding box center [14, 309] width 15 height 15
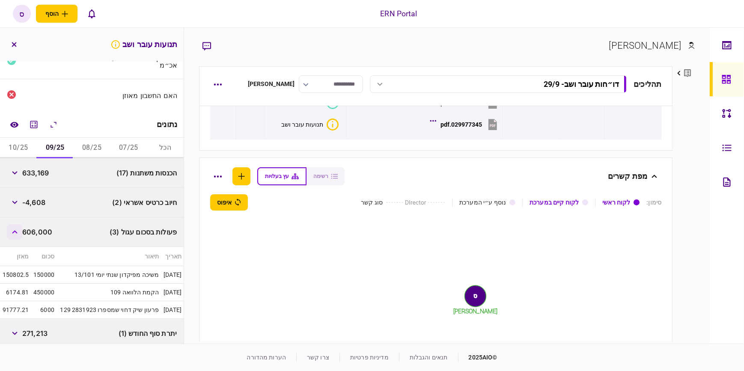
click at [15, 232] on icon "button" at bounding box center [15, 231] width 6 height 3
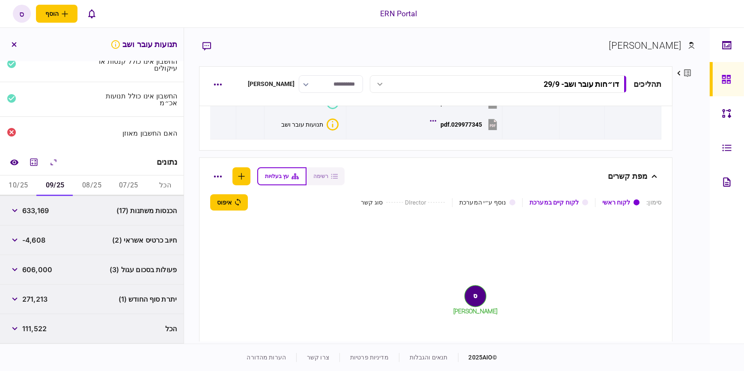
scroll to position [39, 0]
click at [19, 208] on button "button" at bounding box center [14, 210] width 15 height 15
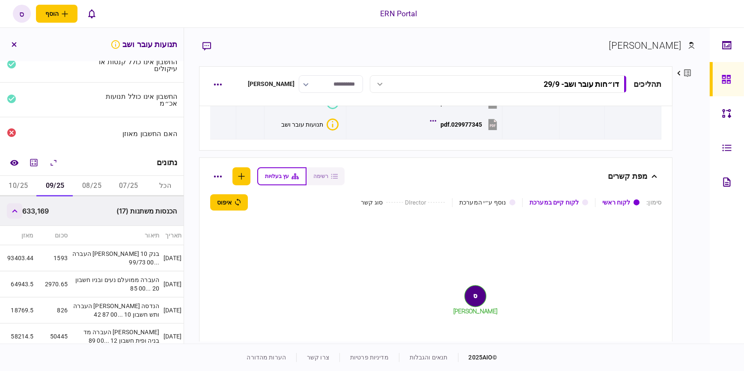
click at [19, 208] on button "button" at bounding box center [14, 210] width 15 height 15
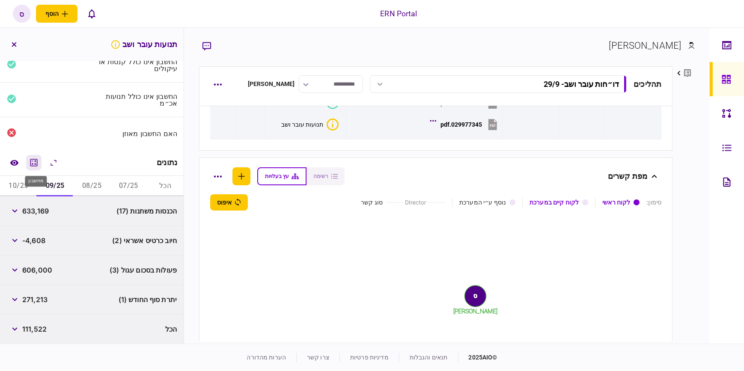
click at [34, 166] on icon "מחשבון" at bounding box center [34, 163] width 10 height 10
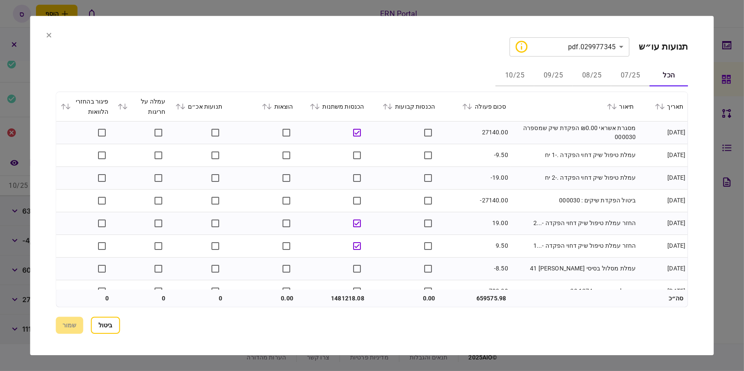
click at [562, 72] on button "09/25" at bounding box center [553, 76] width 39 height 21
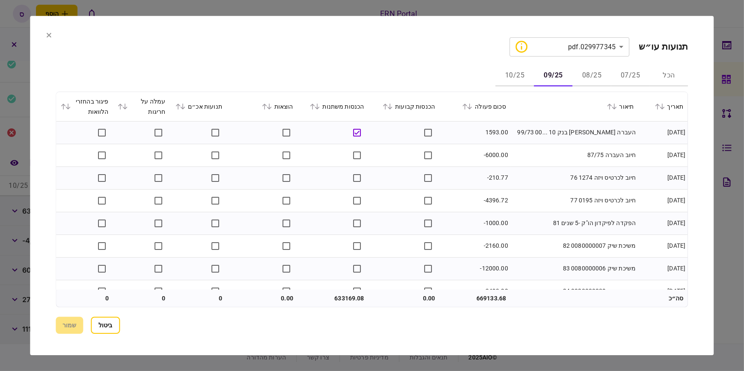
click at [316, 107] on icon at bounding box center [312, 107] width 5 height 6
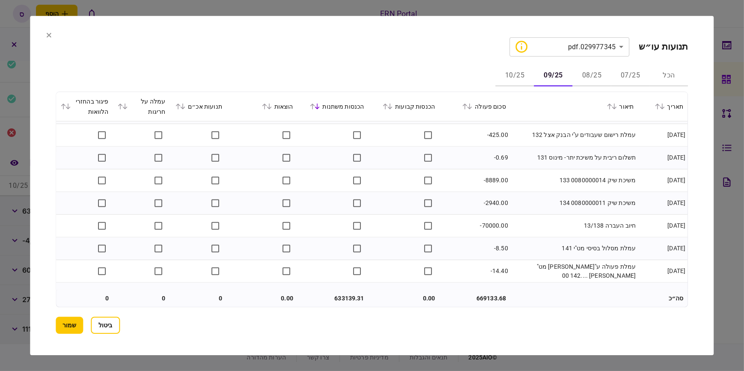
scroll to position [1262, 0]
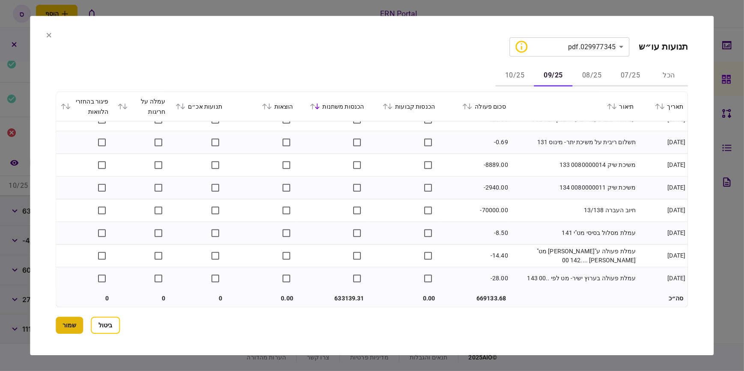
click at [69, 325] on button "שמור" at bounding box center [69, 325] width 27 height 17
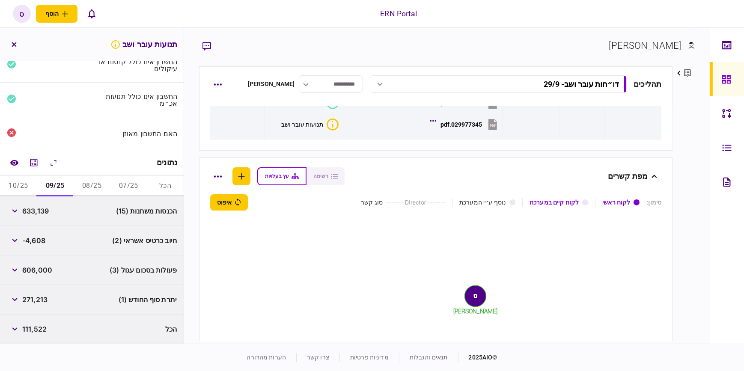
scroll to position [0, 0]
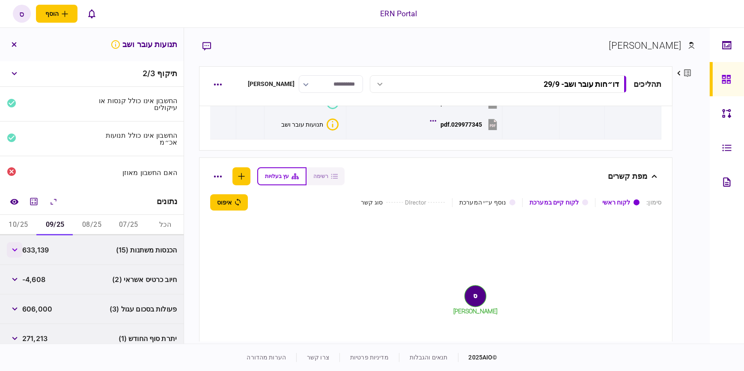
click at [18, 248] on icon "button" at bounding box center [15, 249] width 6 height 3
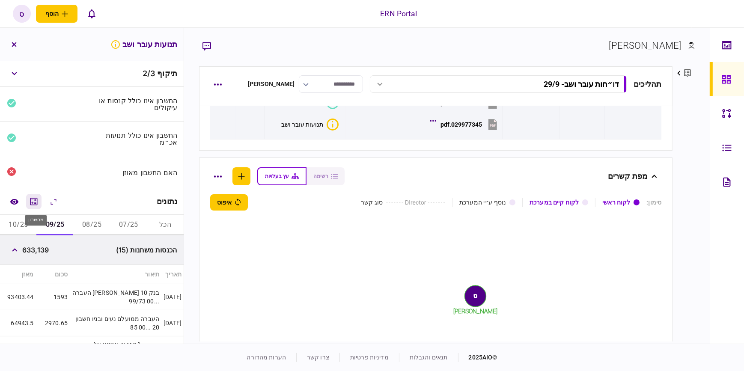
click at [39, 202] on icon "מחשבון" at bounding box center [34, 202] width 10 height 10
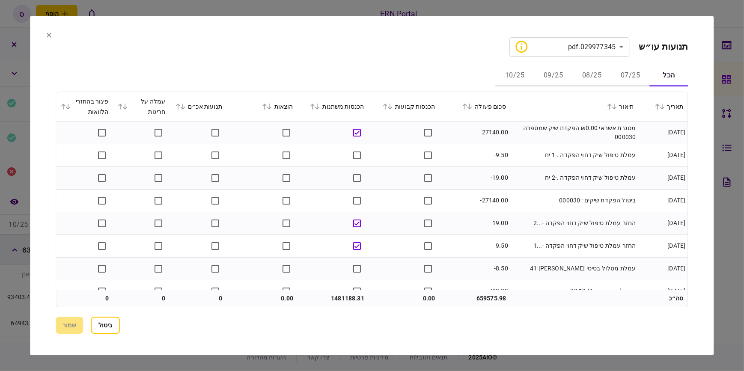
click at [595, 75] on button "08/25" at bounding box center [592, 76] width 39 height 21
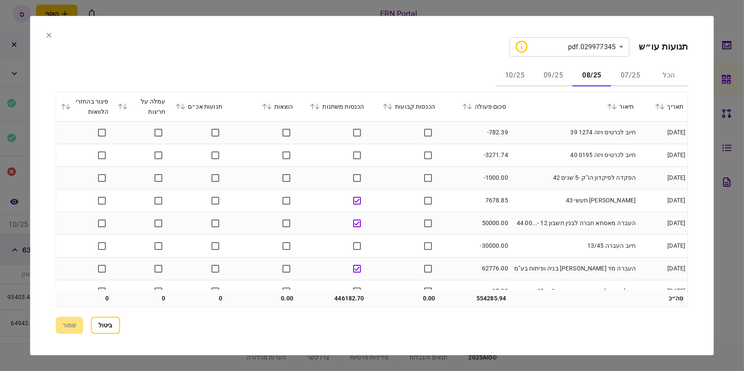
click at [560, 77] on button "09/25" at bounding box center [553, 76] width 39 height 21
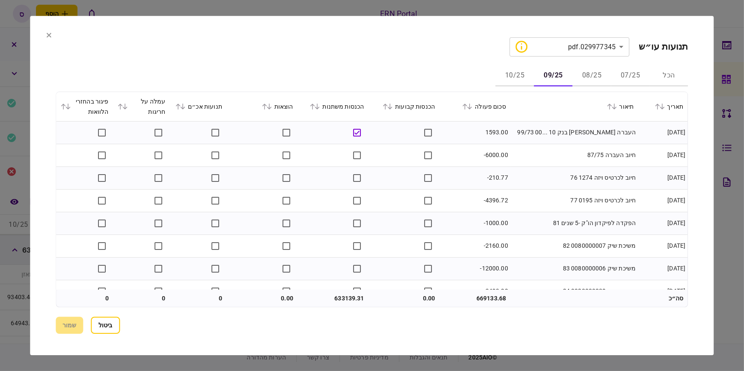
click at [320, 106] on icon at bounding box center [317, 107] width 5 height 6
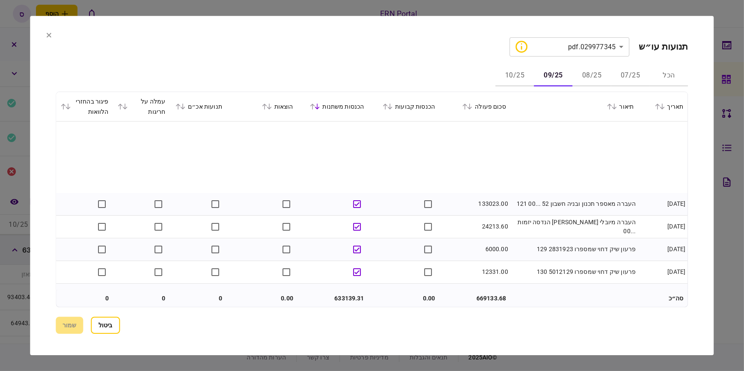
scroll to position [233, 0]
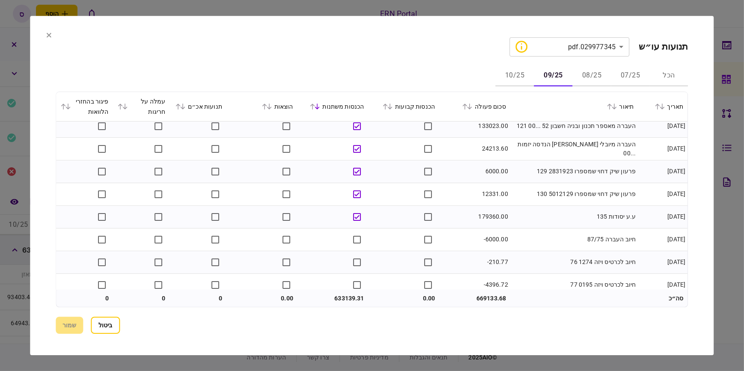
click at [51, 36] on icon at bounding box center [48, 35] width 5 height 5
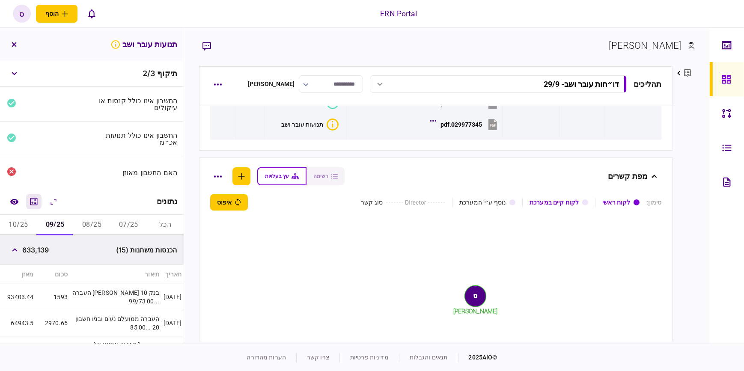
drag, startPoint x: 18, startPoint y: 200, endPoint x: 31, endPoint y: 208, distance: 15.6
click at [18, 200] on icon "השוואה למסמך" at bounding box center [14, 202] width 8 height 6
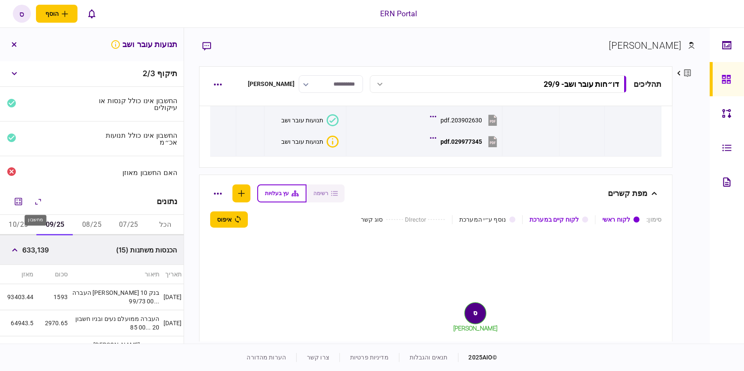
scroll to position [0, 0]
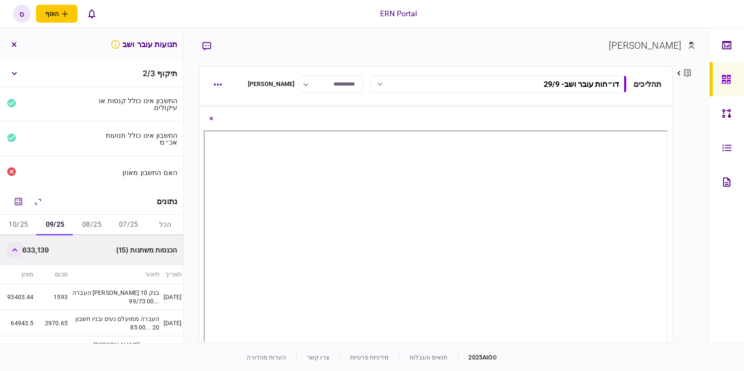
click at [16, 250] on icon "button" at bounding box center [15, 249] width 6 height 3
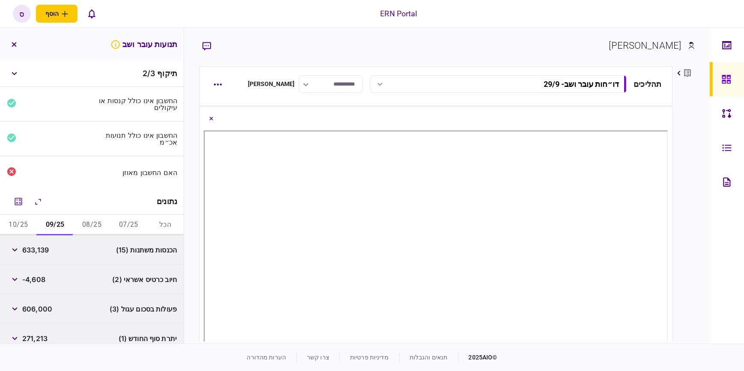
click at [23, 224] on button "10/25" at bounding box center [18, 225] width 37 height 21
